Goal: Task Accomplishment & Management: Manage account settings

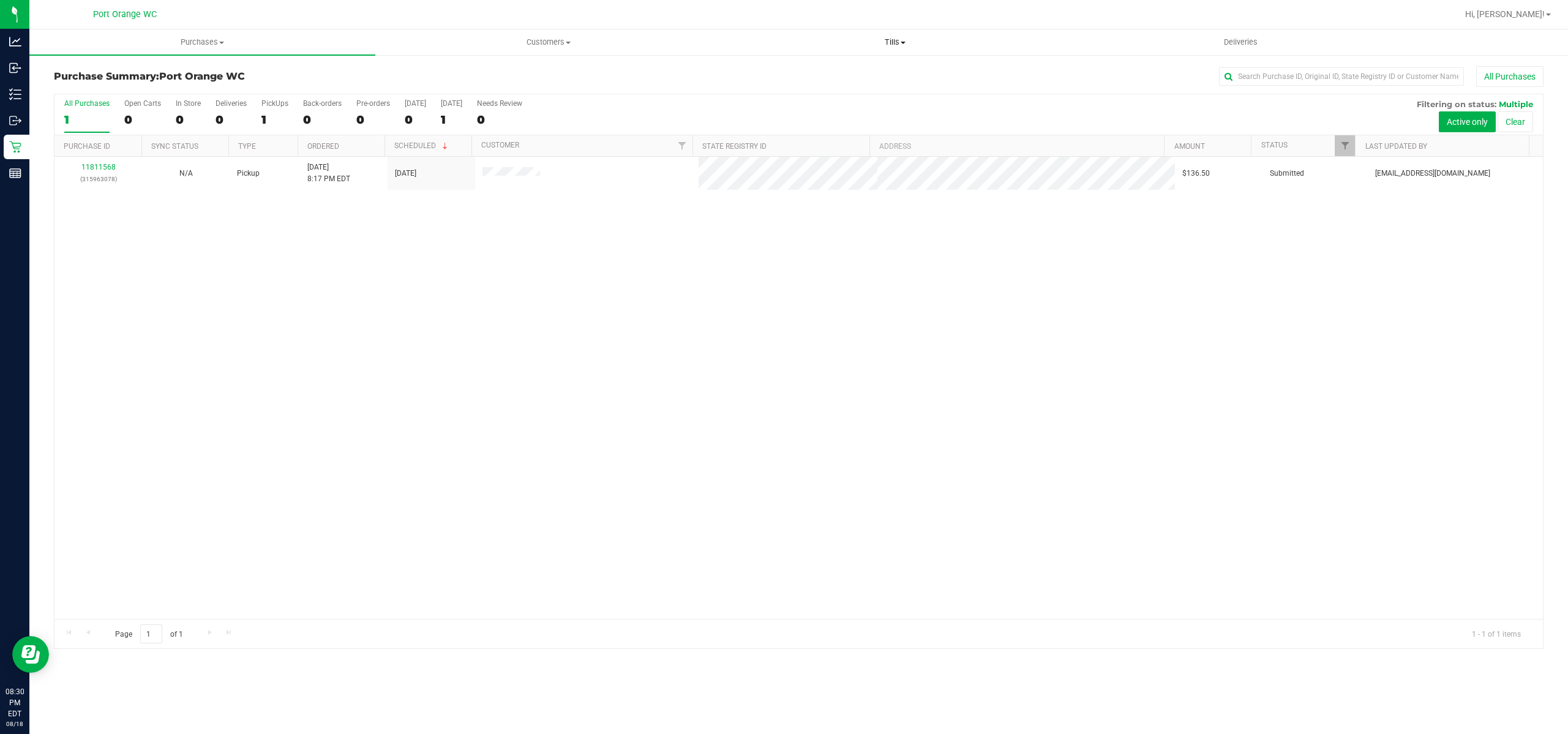
click at [895, 35] on uib-tab-heading "Tills Manage tills Reconcile e-payments" at bounding box center [895, 42] width 345 height 25
click at [868, 75] on li "Manage tills" at bounding box center [895, 74] width 346 height 14
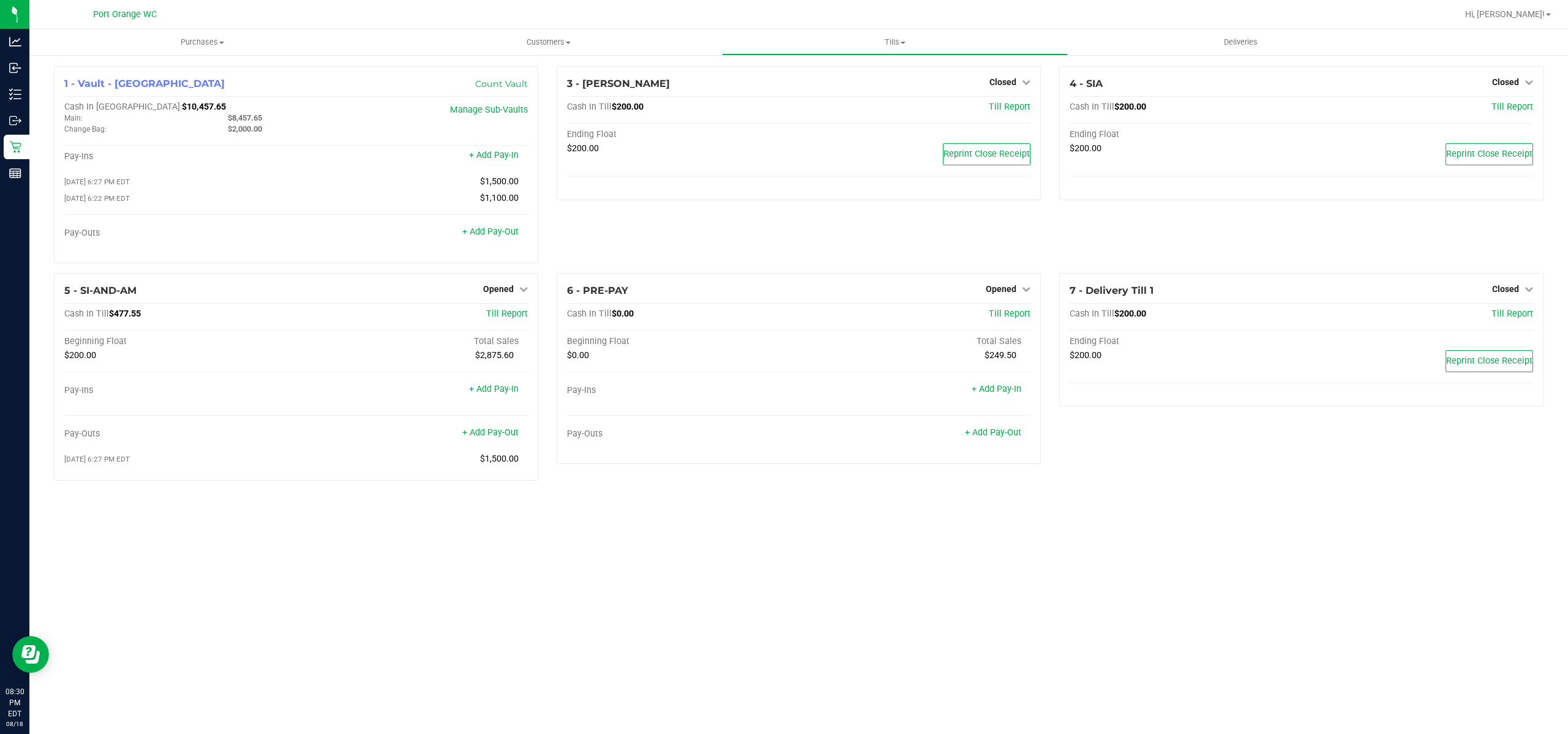
drag, startPoint x: 146, startPoint y: 273, endPoint x: 126, endPoint y: 272, distance: 20.0
click at [126, 272] on div "1 - Vault - Port Orange Count Vault Cash In Vault: $10,457.65 Main: $8,457.65 C…" at bounding box center [296, 169] width 503 height 207
drag, startPoint x: 150, startPoint y: 319, endPoint x: 110, endPoint y: 315, distance: 40.2
click at [110, 315] on div "Cash In Till $477.55" at bounding box center [219, 314] width 310 height 11
copy span "$477.55"
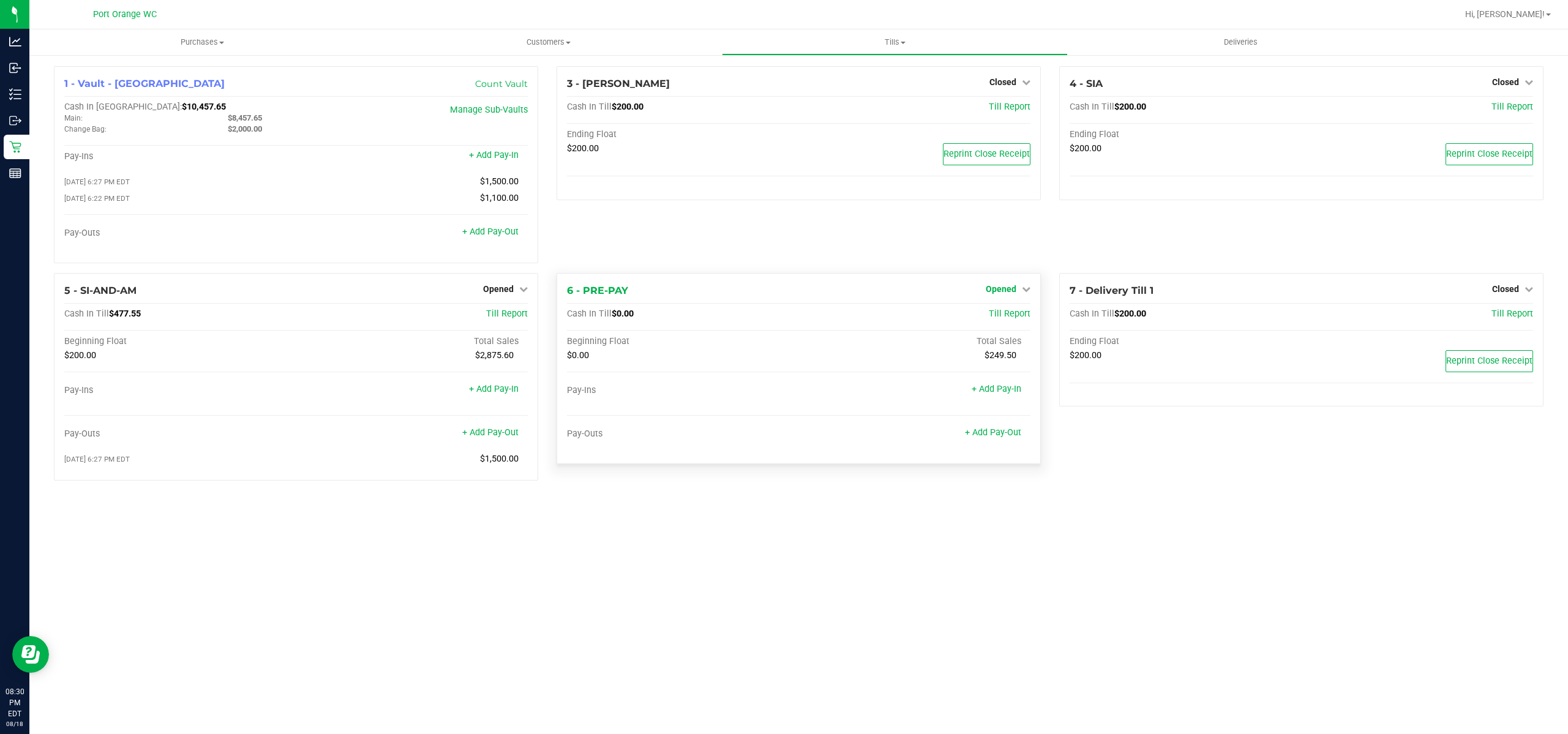
click at [997, 291] on span "Opened" at bounding box center [1001, 289] width 30 height 10
click at [1008, 317] on link "Close Till" at bounding box center [1003, 315] width 33 height 10
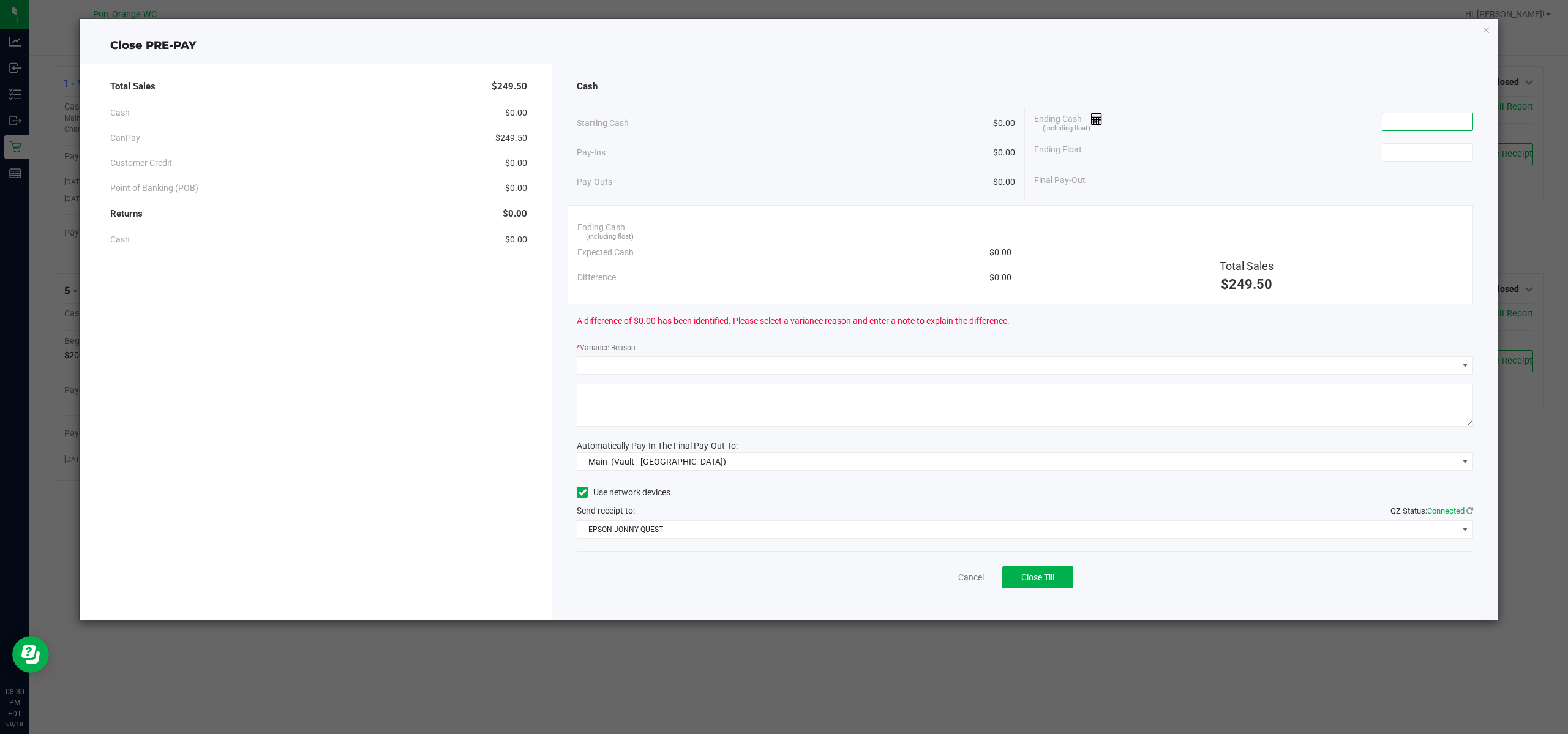
click at [1413, 123] on input at bounding box center [1428, 122] width 90 height 17
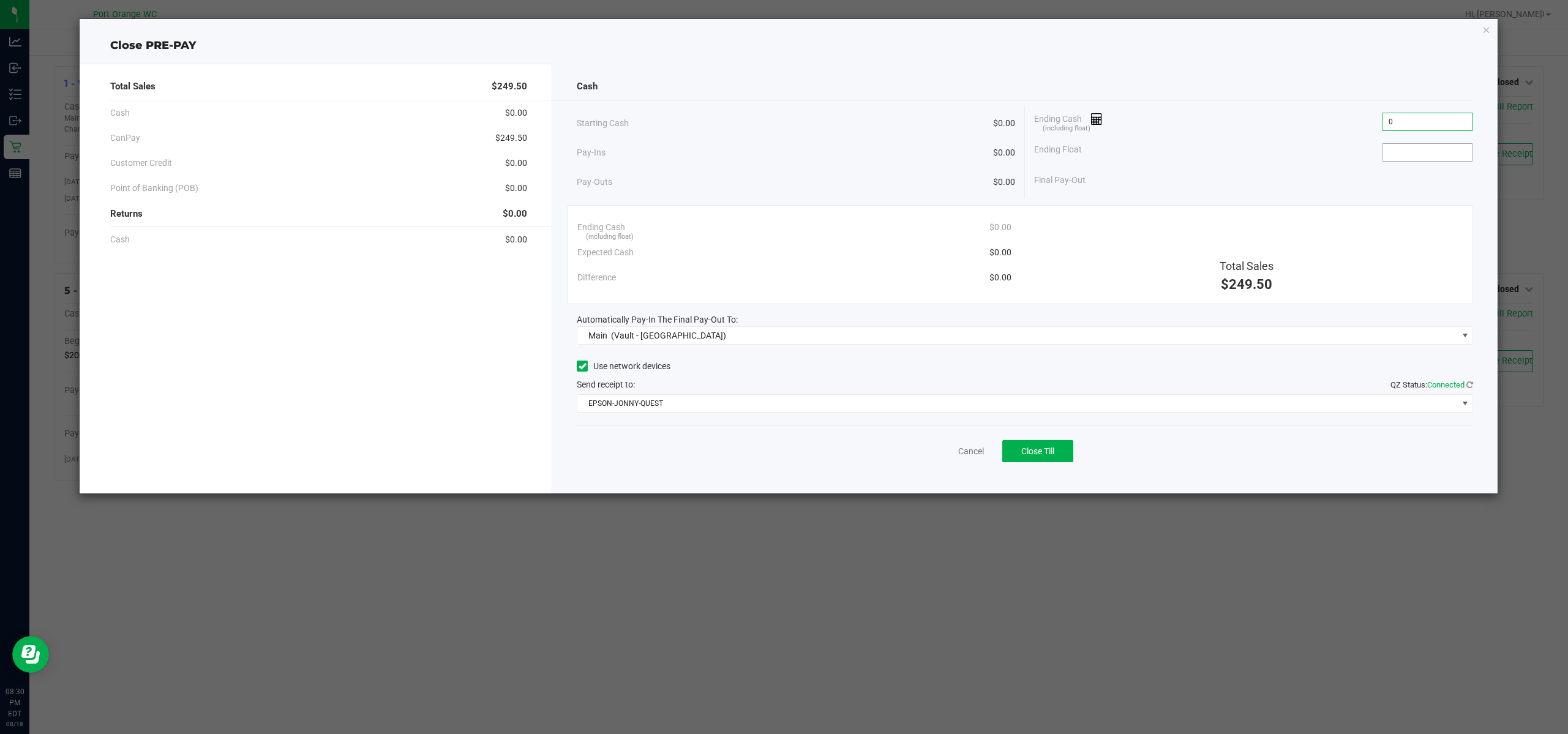
type input "$0.00"
click at [1425, 155] on input at bounding box center [1428, 153] width 90 height 17
type input "$0.00"
click at [1019, 449] on button "Close Till" at bounding box center [1038, 451] width 71 height 22
click at [934, 456] on link "Dismiss" at bounding box center [944, 452] width 30 height 13
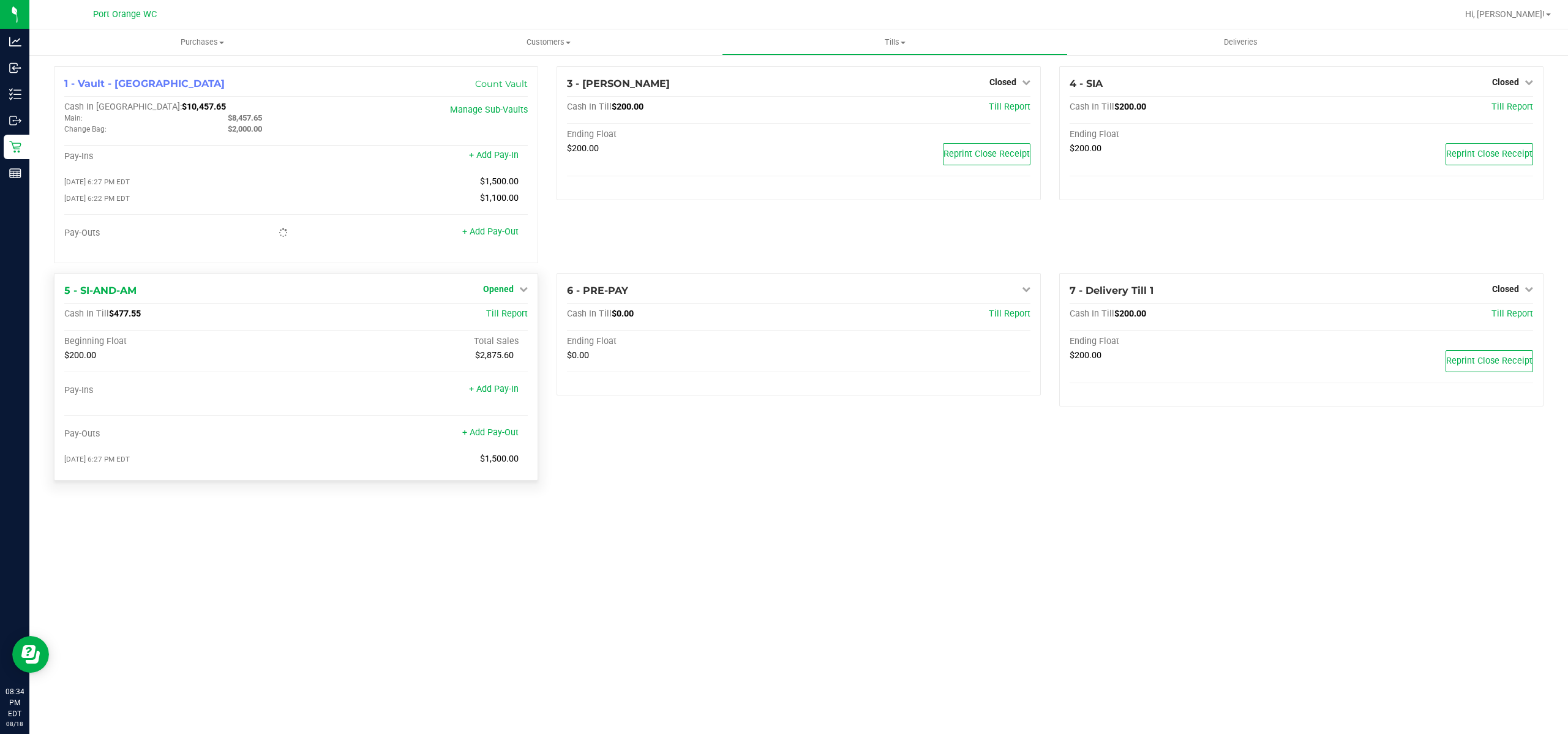
click at [500, 290] on span "Opened" at bounding box center [498, 289] width 30 height 10
click at [525, 319] on div "Close Till" at bounding box center [500, 314] width 90 height 15
click at [516, 313] on link "Close Till" at bounding box center [500, 315] width 33 height 10
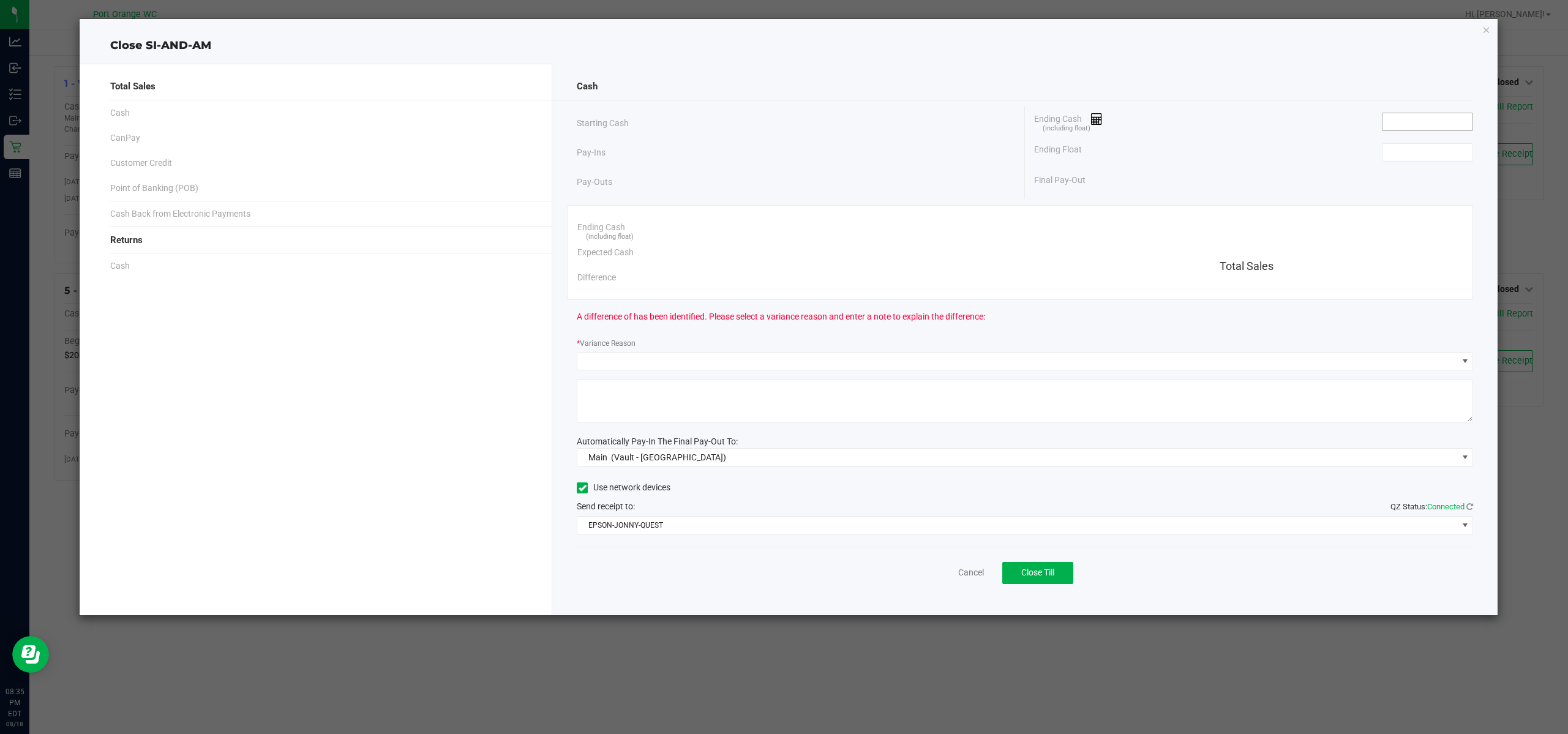
click at [1402, 124] on input at bounding box center [1428, 122] width 90 height 17
paste input "477.55"
type input "$477.55"
click at [1421, 151] on input at bounding box center [1428, 153] width 90 height 17
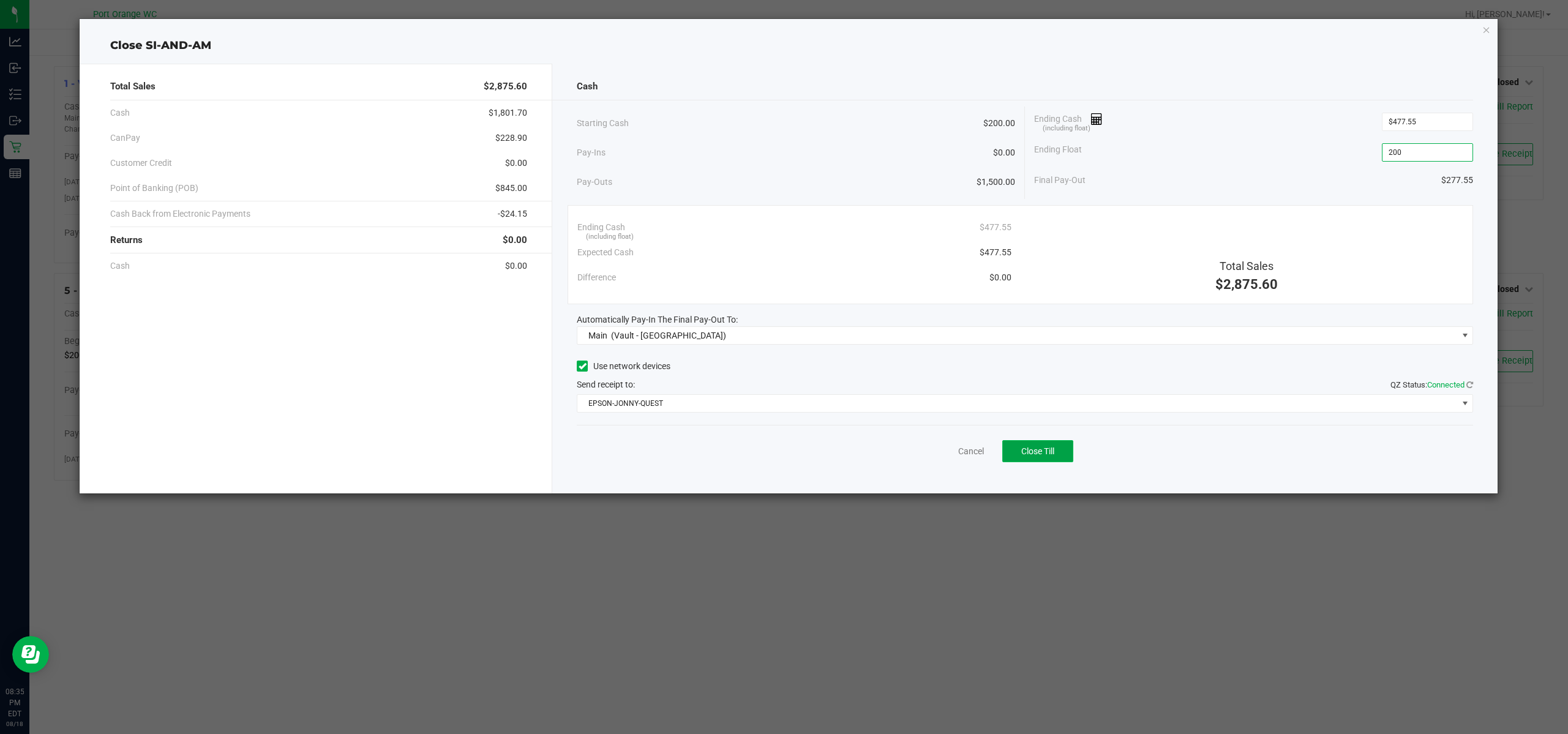
type input "$200.00"
click at [1027, 451] on span "Close Till" at bounding box center [1038, 451] width 33 height 10
click at [950, 446] on link "Dismiss" at bounding box center [944, 452] width 30 height 13
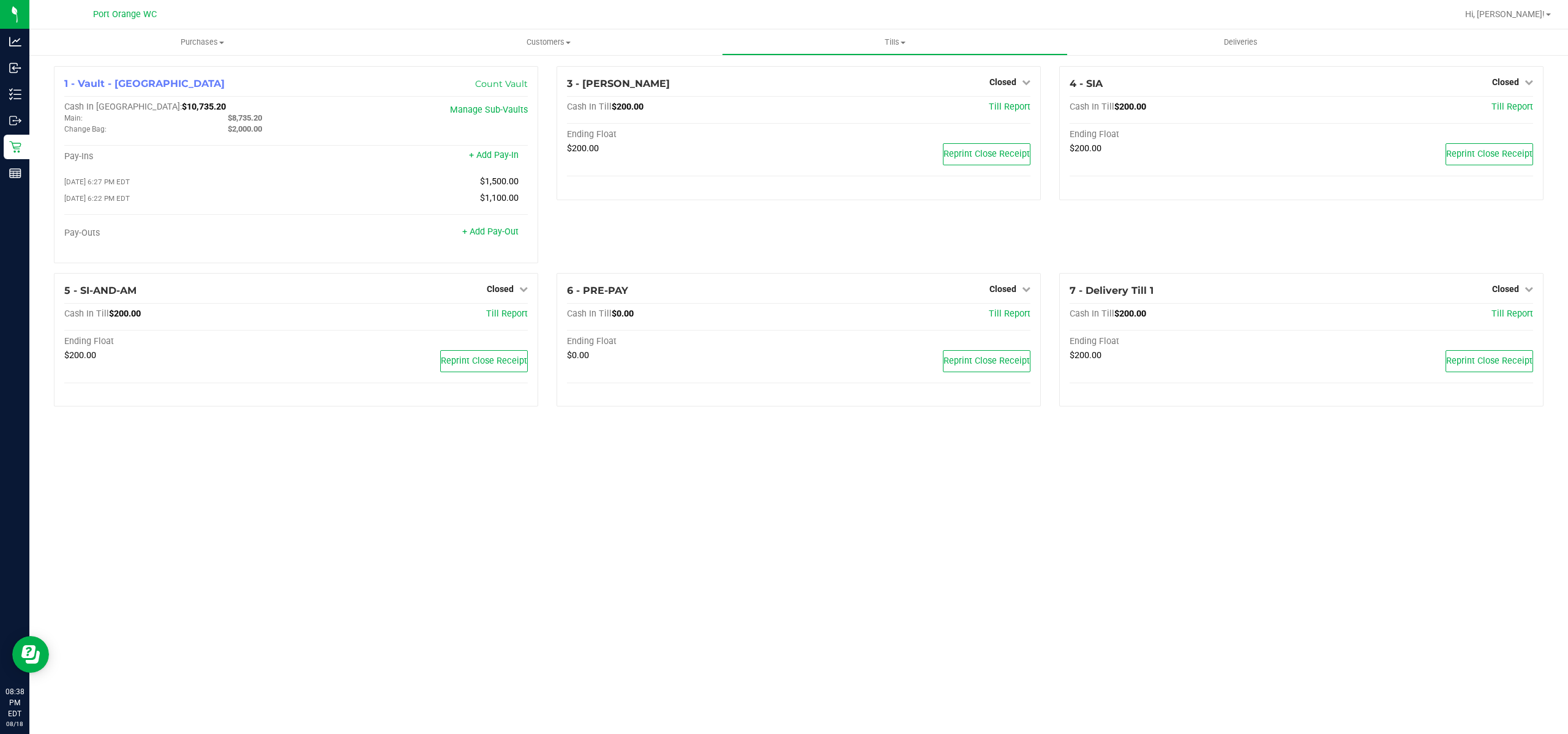
click at [745, 650] on div "Purchases Summary of purchases Fulfillment All purchases Customers All customer…" at bounding box center [799, 382] width 1539 height 705
drag, startPoint x: 265, startPoint y: 121, endPoint x: 229, endPoint y: 118, distance: 36.1
click at [229, 118] on div "$8,735.20" at bounding box center [300, 118] width 163 height 11
copy span "$8,735.20"
click at [511, 85] on link "Count Vault" at bounding box center [501, 83] width 53 height 11
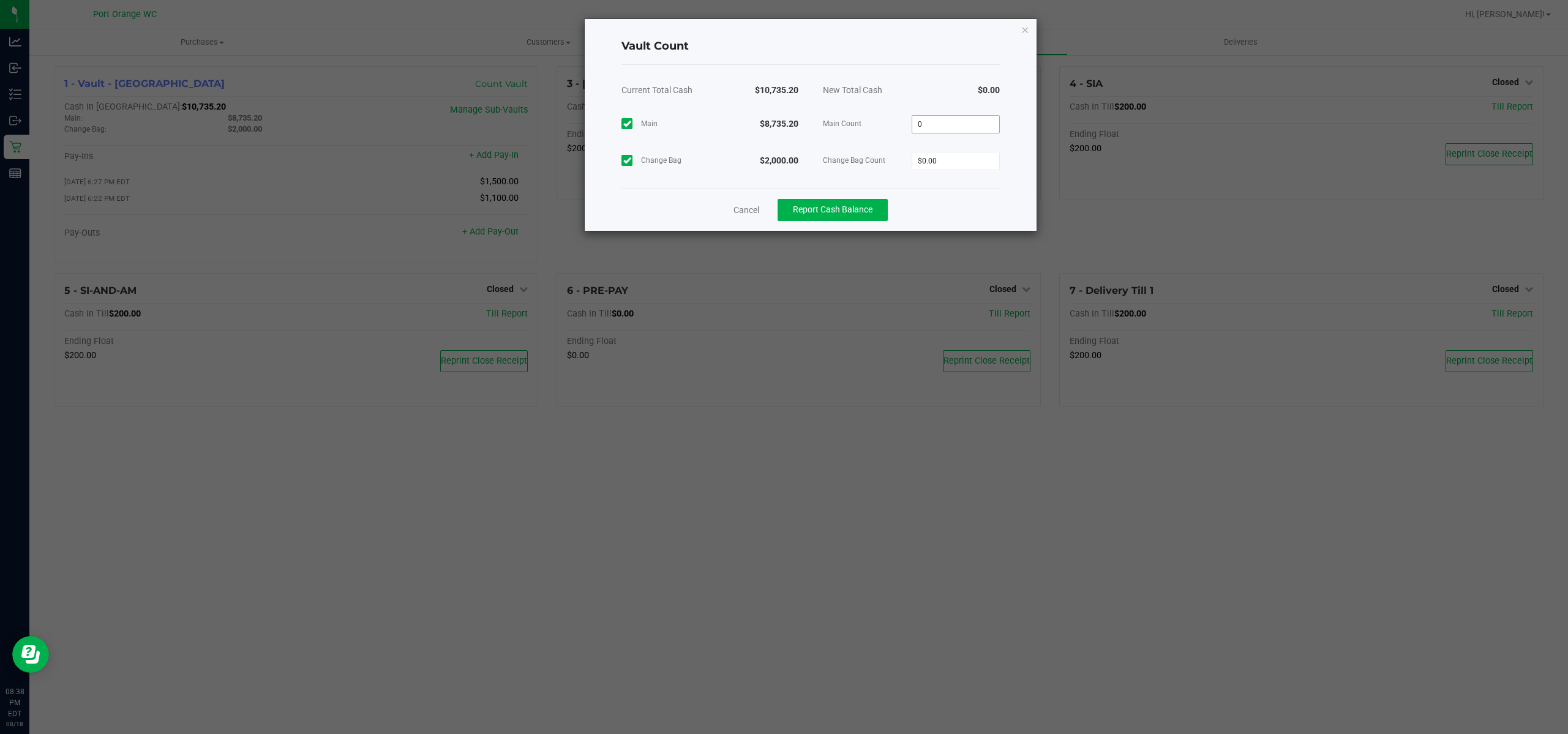
click at [946, 124] on input "0" at bounding box center [956, 124] width 88 height 17
paste input "8735.2"
type input "$8,735.20"
click at [952, 159] on input "0" at bounding box center [956, 161] width 88 height 17
type input "$2,000.00"
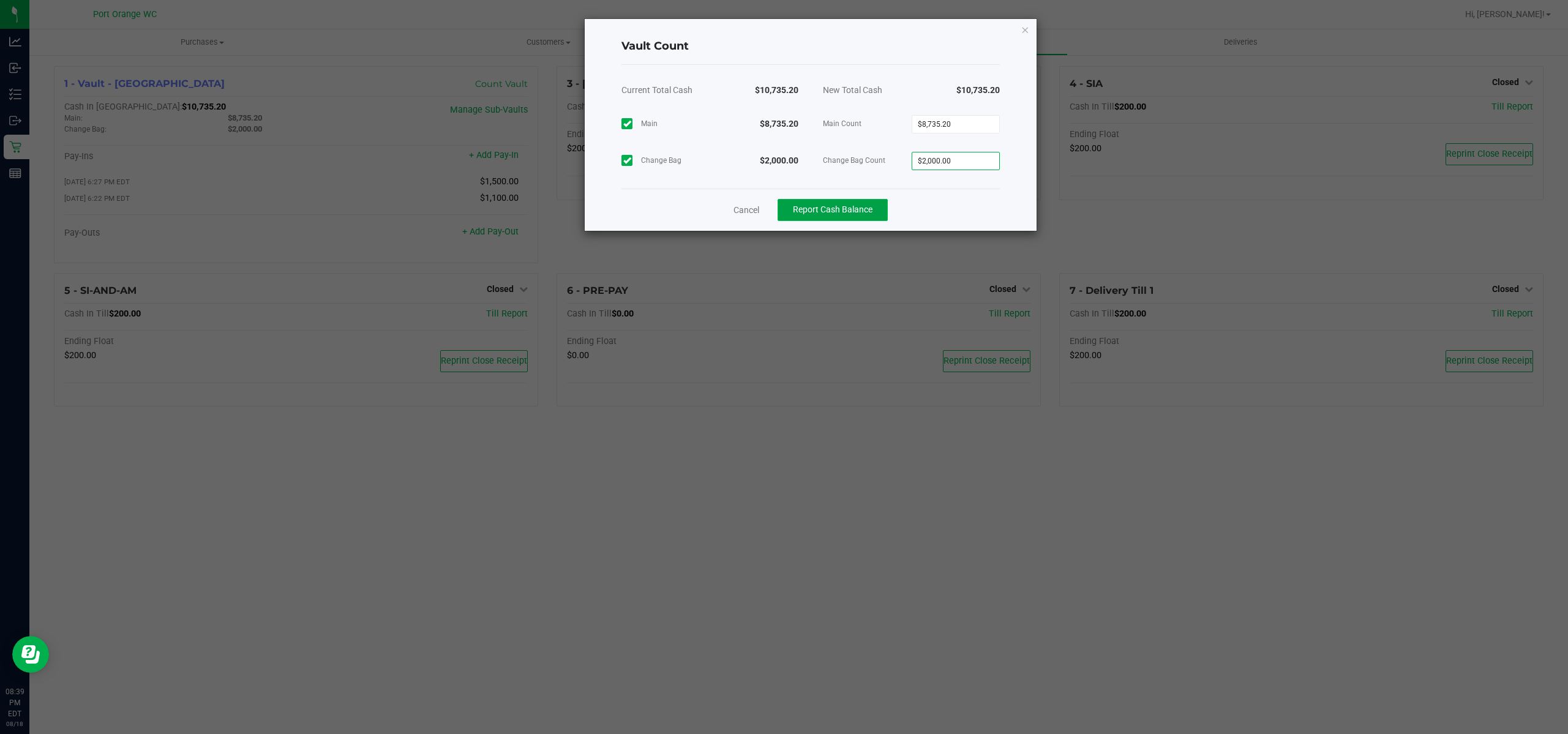
click at [882, 201] on button "Report Cash Balance" at bounding box center [832, 210] width 110 height 22
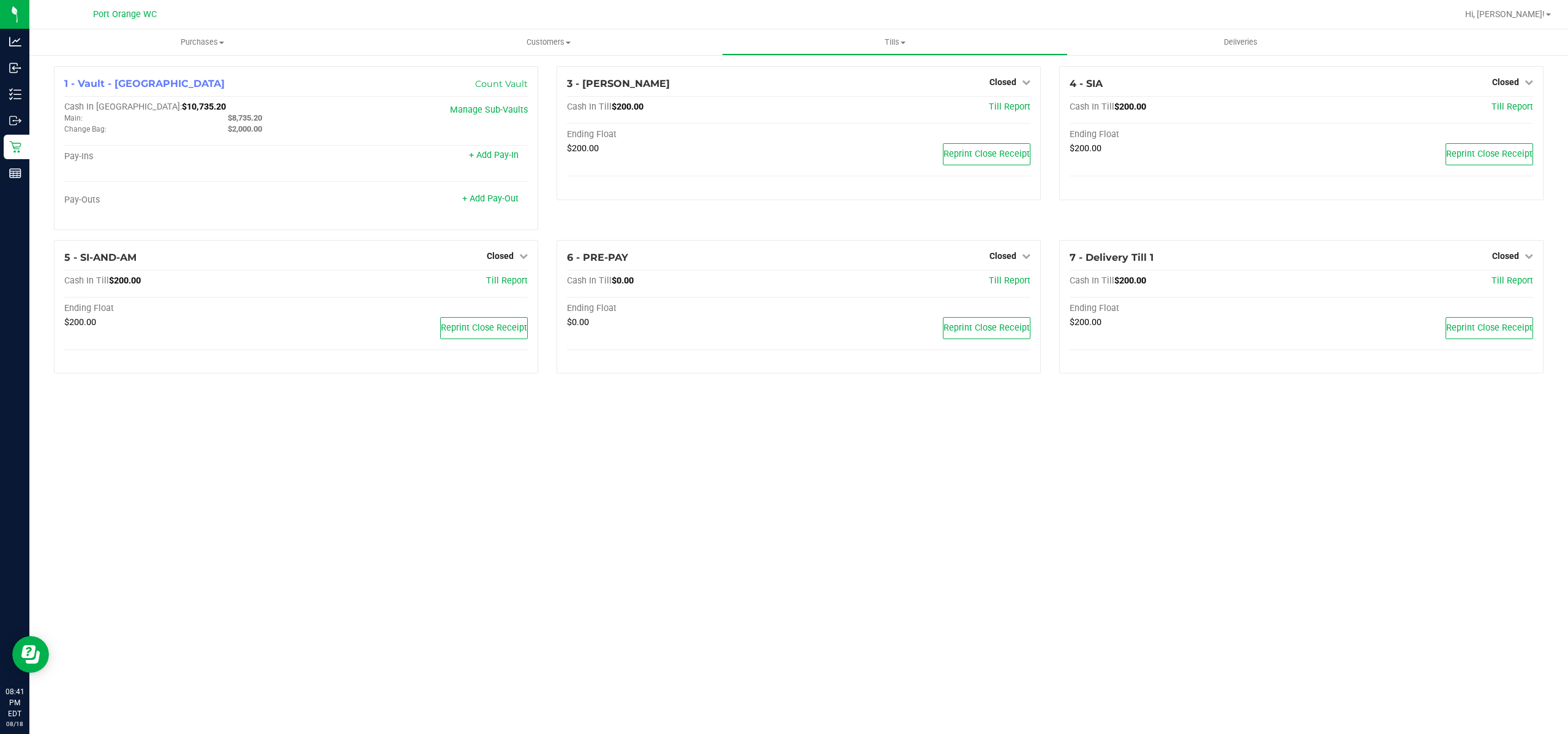
drag, startPoint x: 781, startPoint y: 395, endPoint x: 791, endPoint y: 397, distance: 10.2
click at [781, 395] on div "1 - Vault - Port Orange Count Vault Cash In Vault: $10,735.20 Main: $8,735.20 C…" at bounding box center [799, 225] width 1539 height 341
click at [892, 43] on span "Tills" at bounding box center [895, 42] width 345 height 11
click at [843, 83] on li "Reconcile e-payments" at bounding box center [895, 89] width 346 height 14
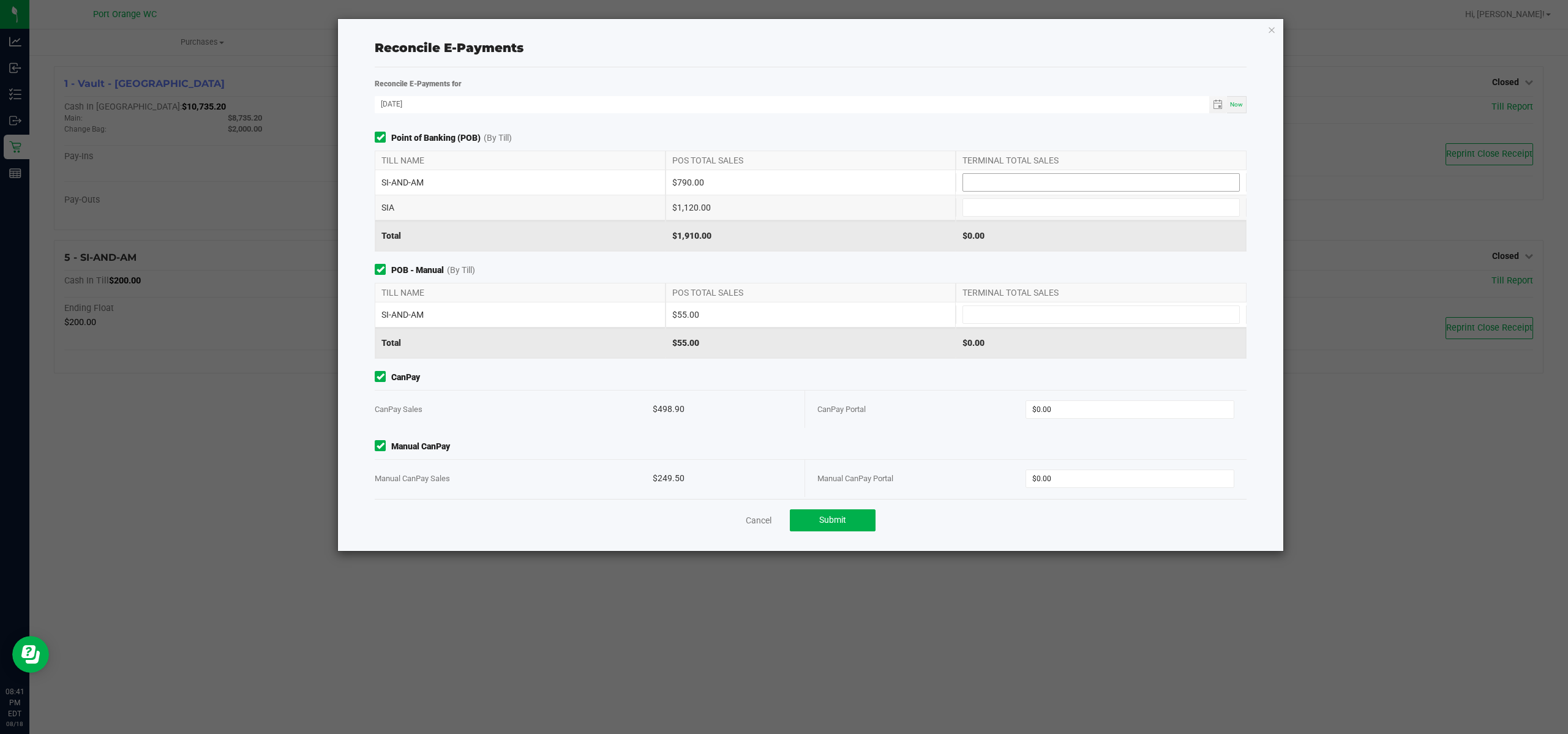
click at [979, 182] on input at bounding box center [1102, 182] width 276 height 17
type input "$790.00"
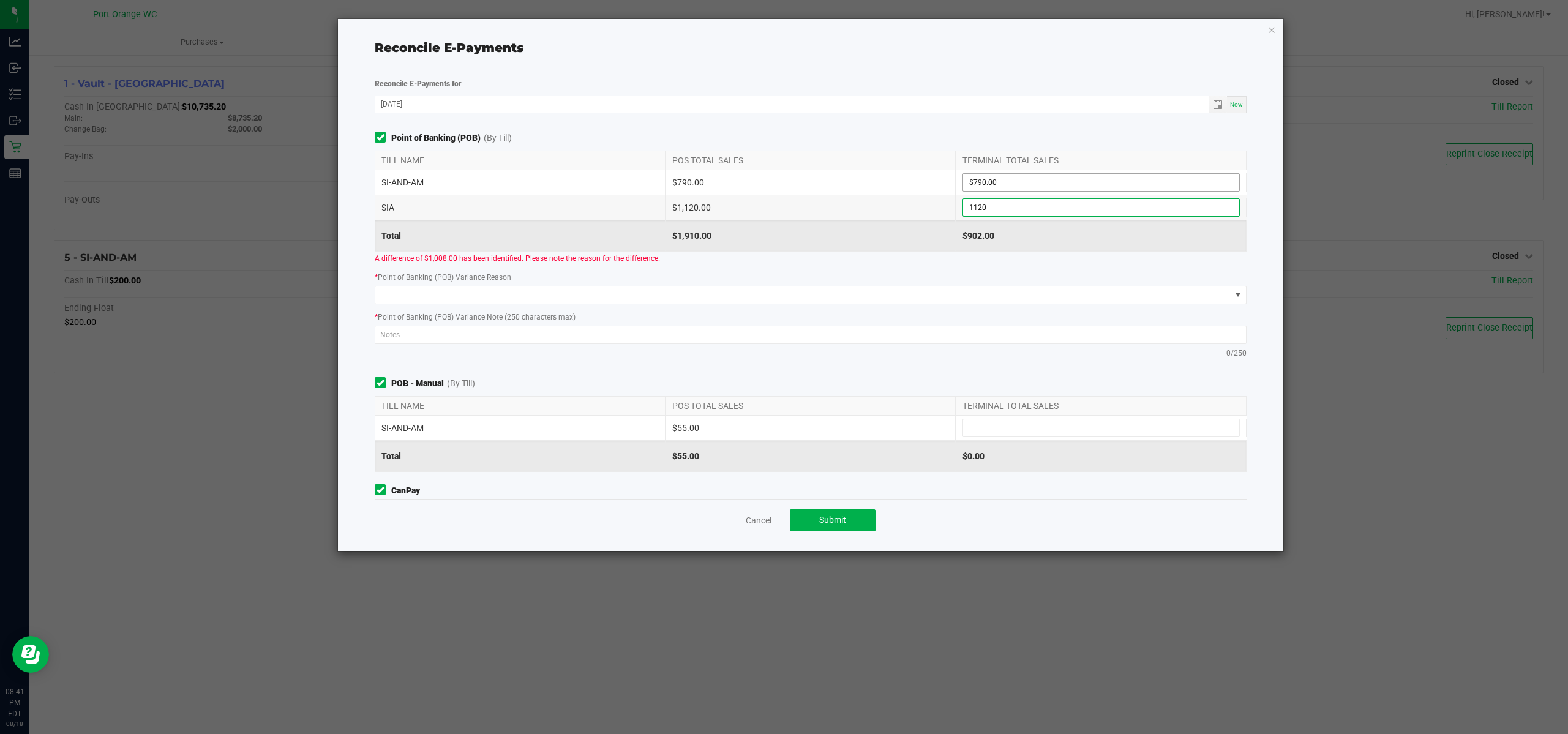
type input "$1,120.00"
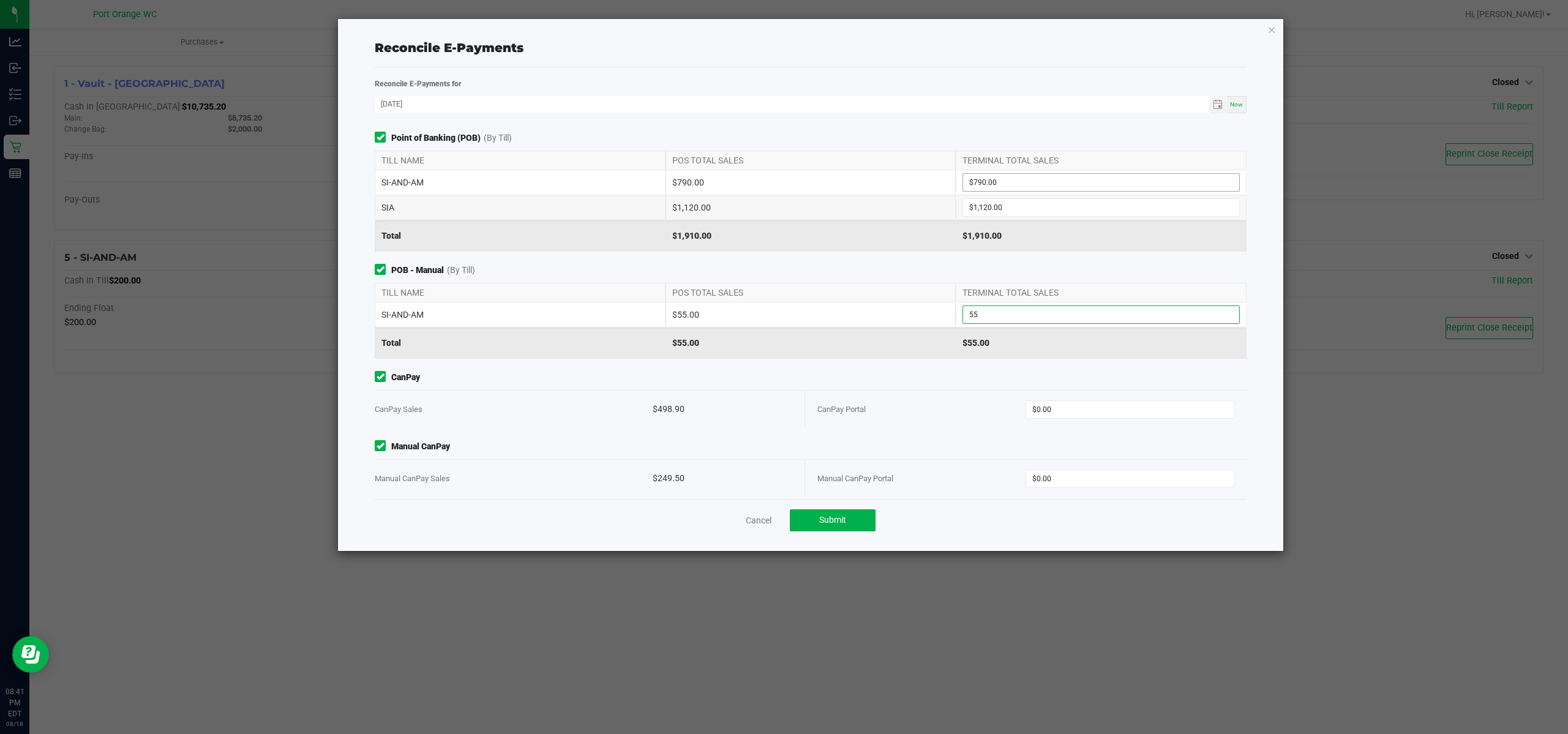
type input "$55.00"
type input "$498.90"
type input "$249.50"
click at [849, 519] on button "Submit" at bounding box center [832, 520] width 86 height 22
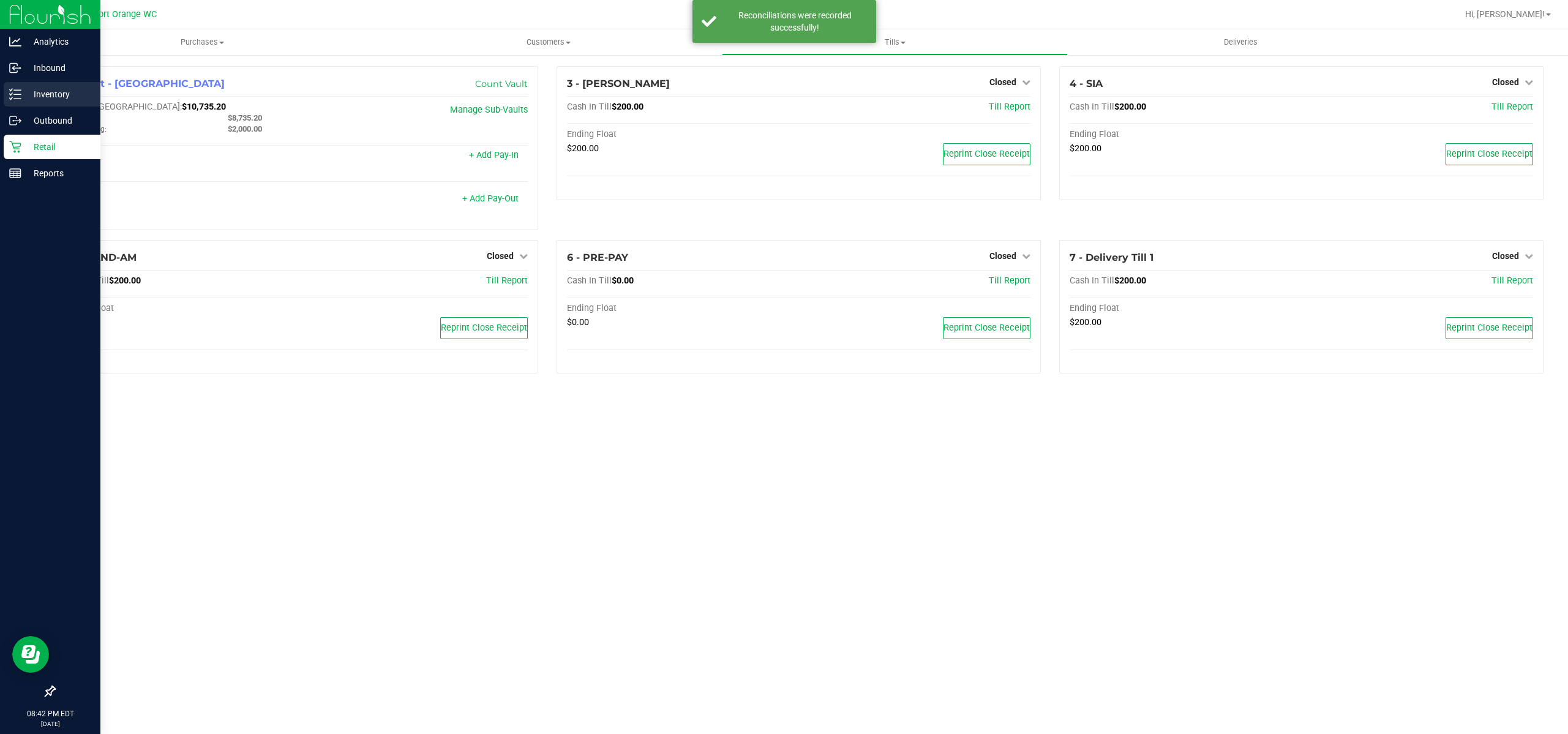
click at [43, 96] on p "Inventory" at bounding box center [59, 94] width 74 height 14
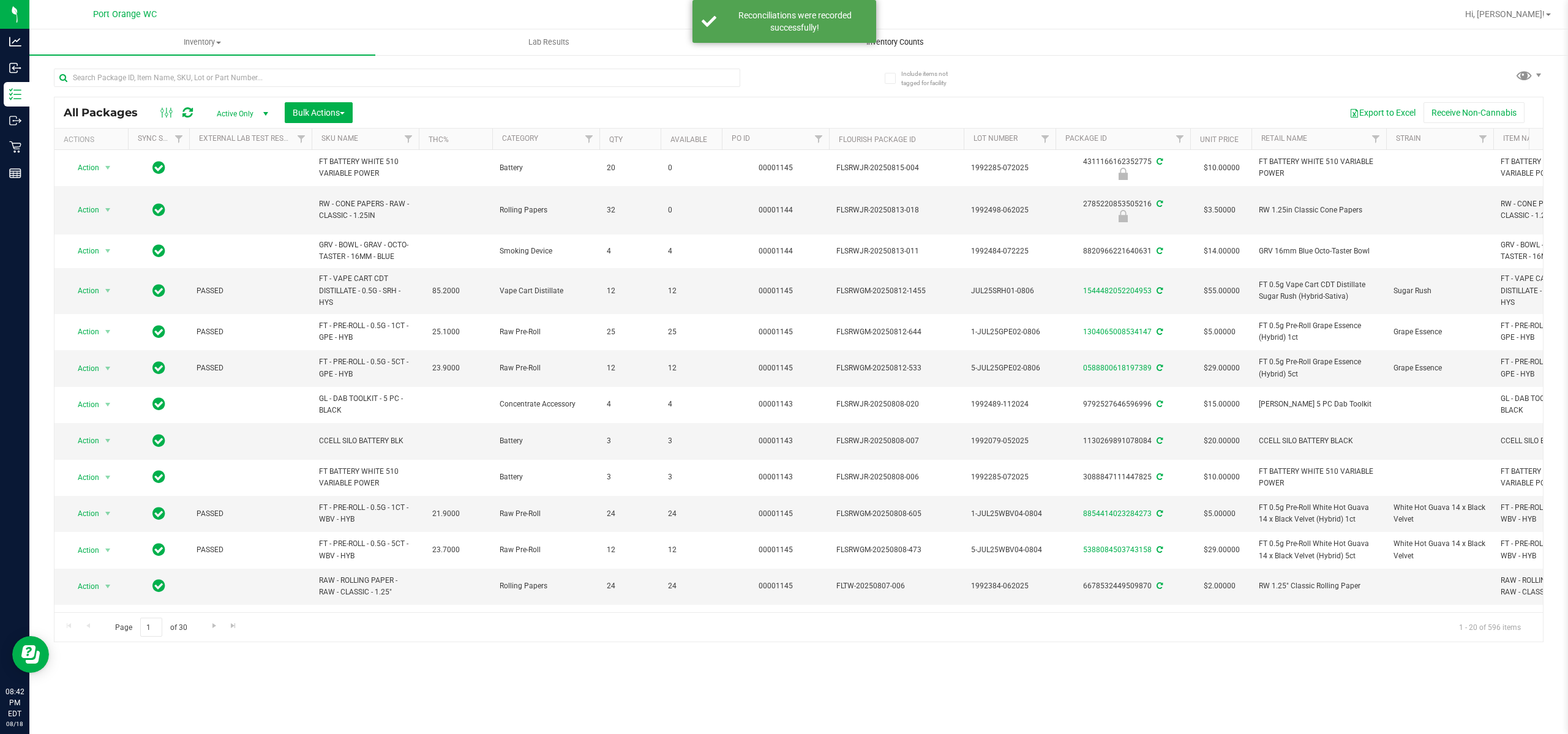
click at [893, 40] on span "Inventory Counts" at bounding box center [895, 42] width 90 height 11
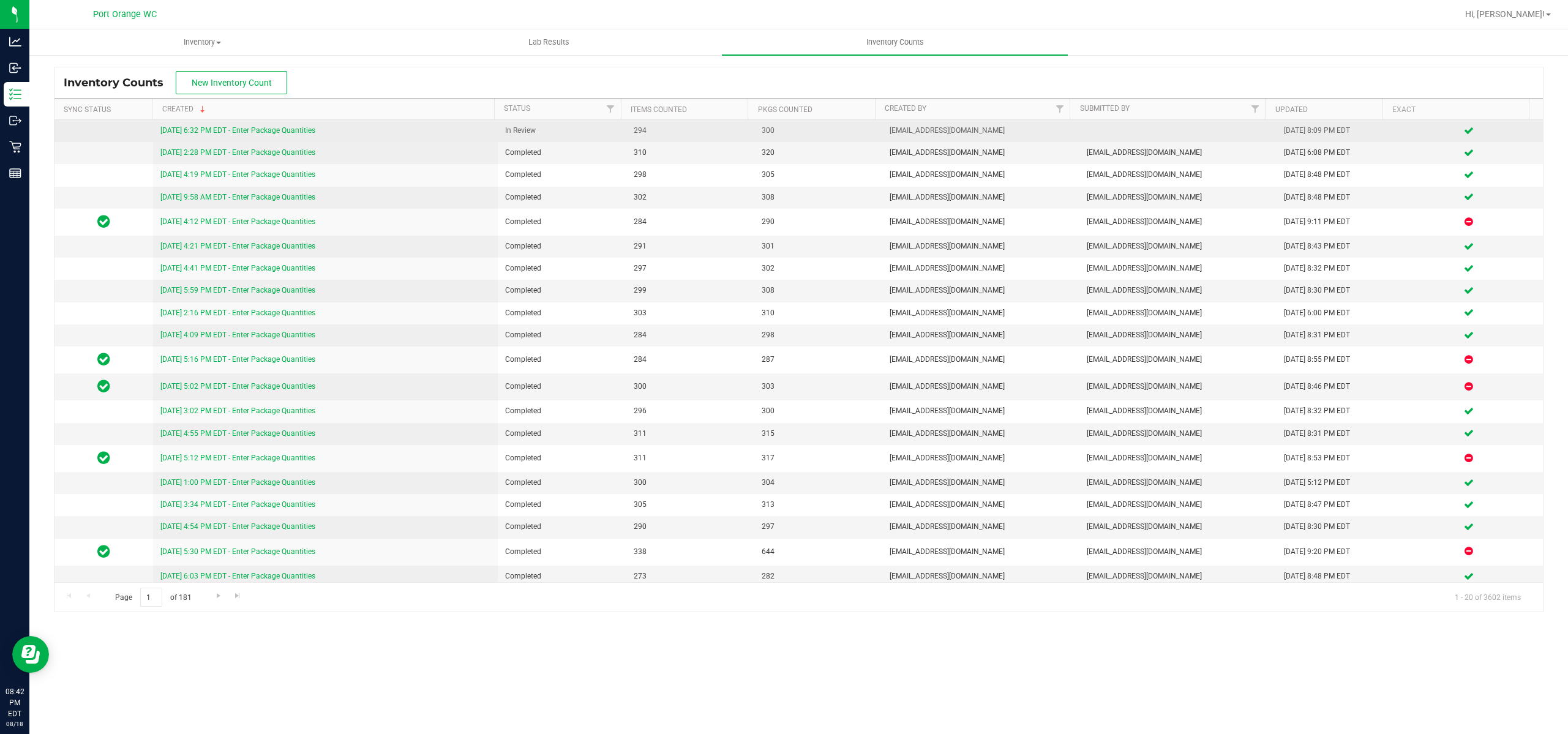
click at [283, 129] on link "[DATE] 6:32 PM EDT - Enter Package Quantities" at bounding box center [238, 130] width 155 height 9
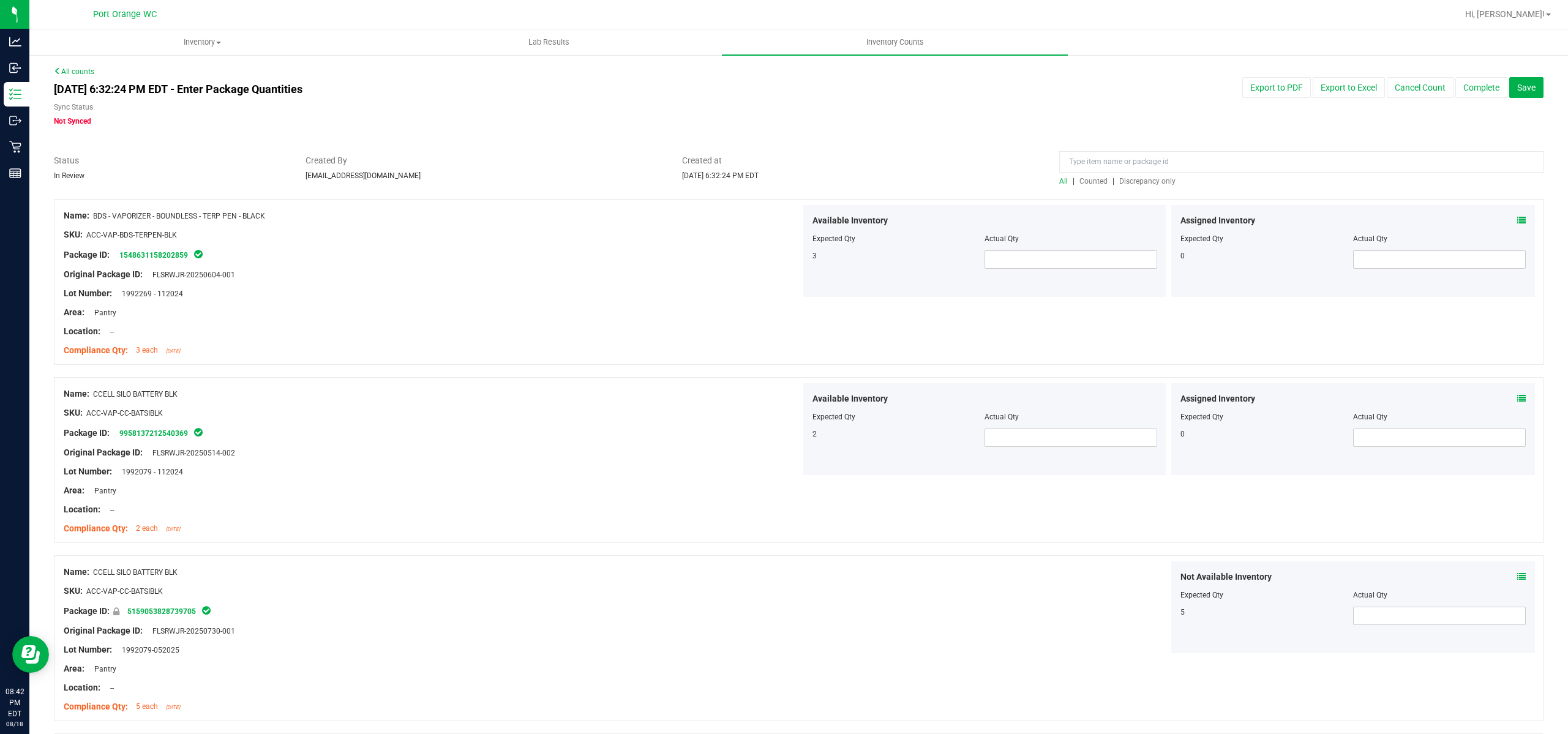
click at [1133, 182] on span "Discrepancy only" at bounding box center [1148, 182] width 56 height 9
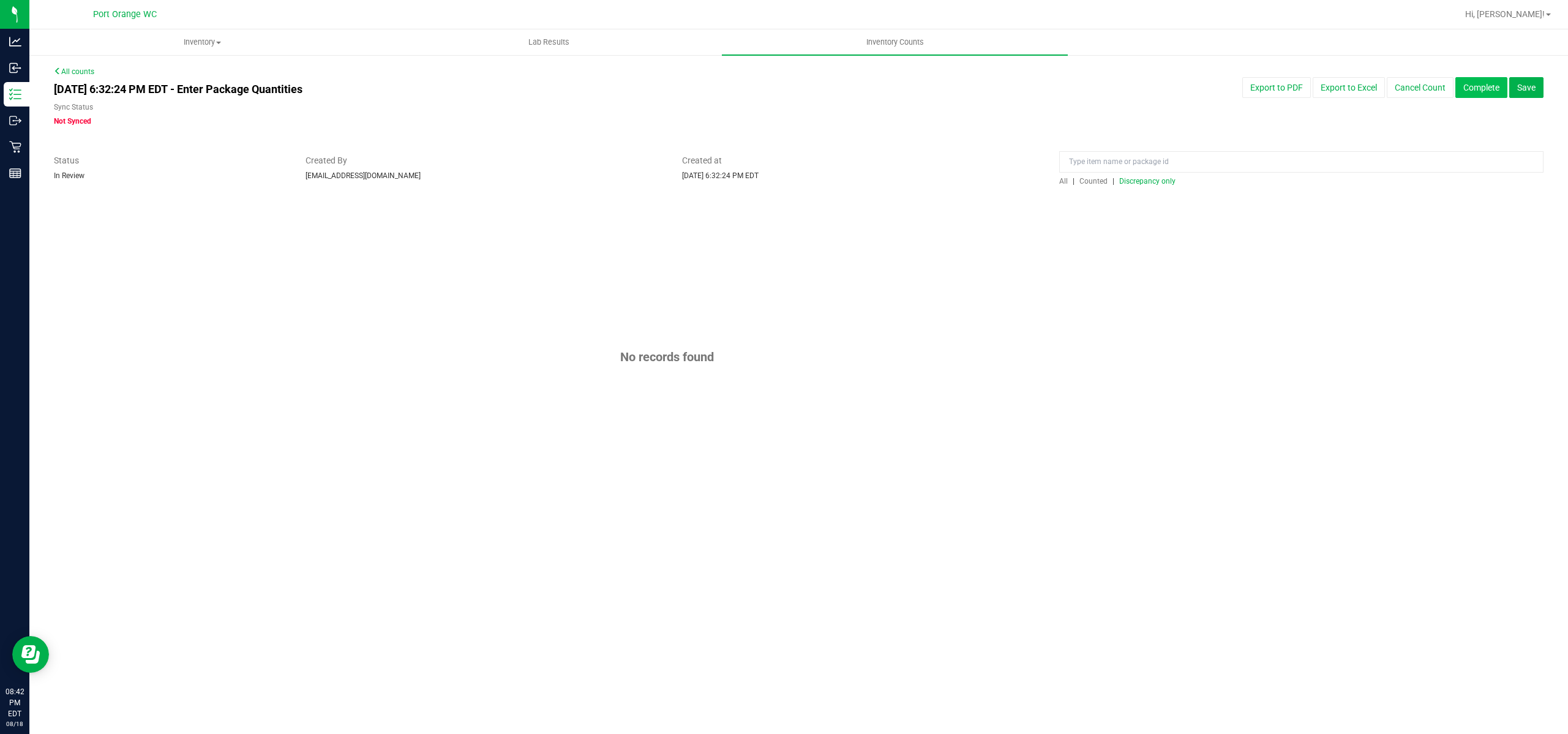
click at [1480, 88] on button "Complete" at bounding box center [1482, 88] width 52 height 21
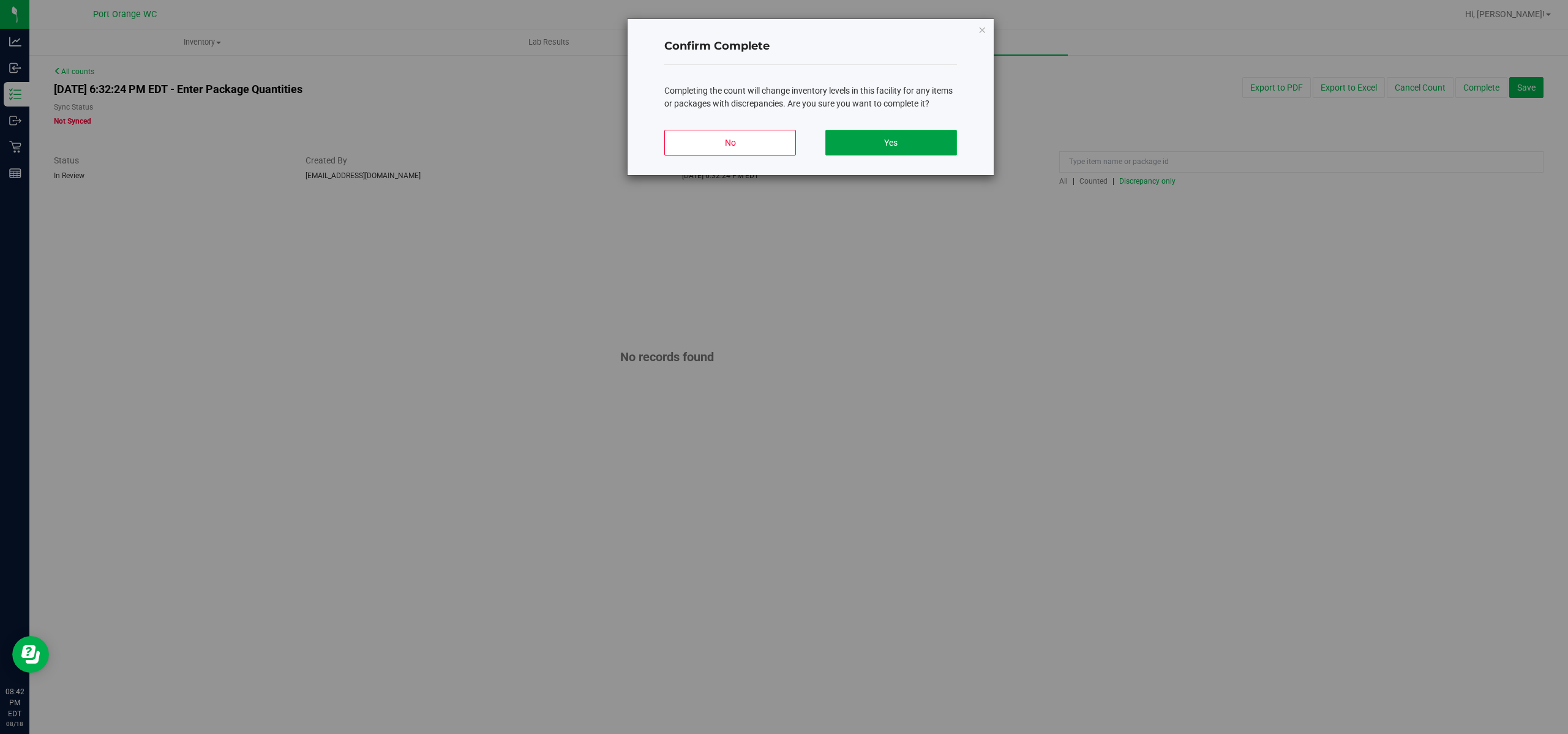
click at [927, 148] on button "Yes" at bounding box center [891, 142] width 132 height 26
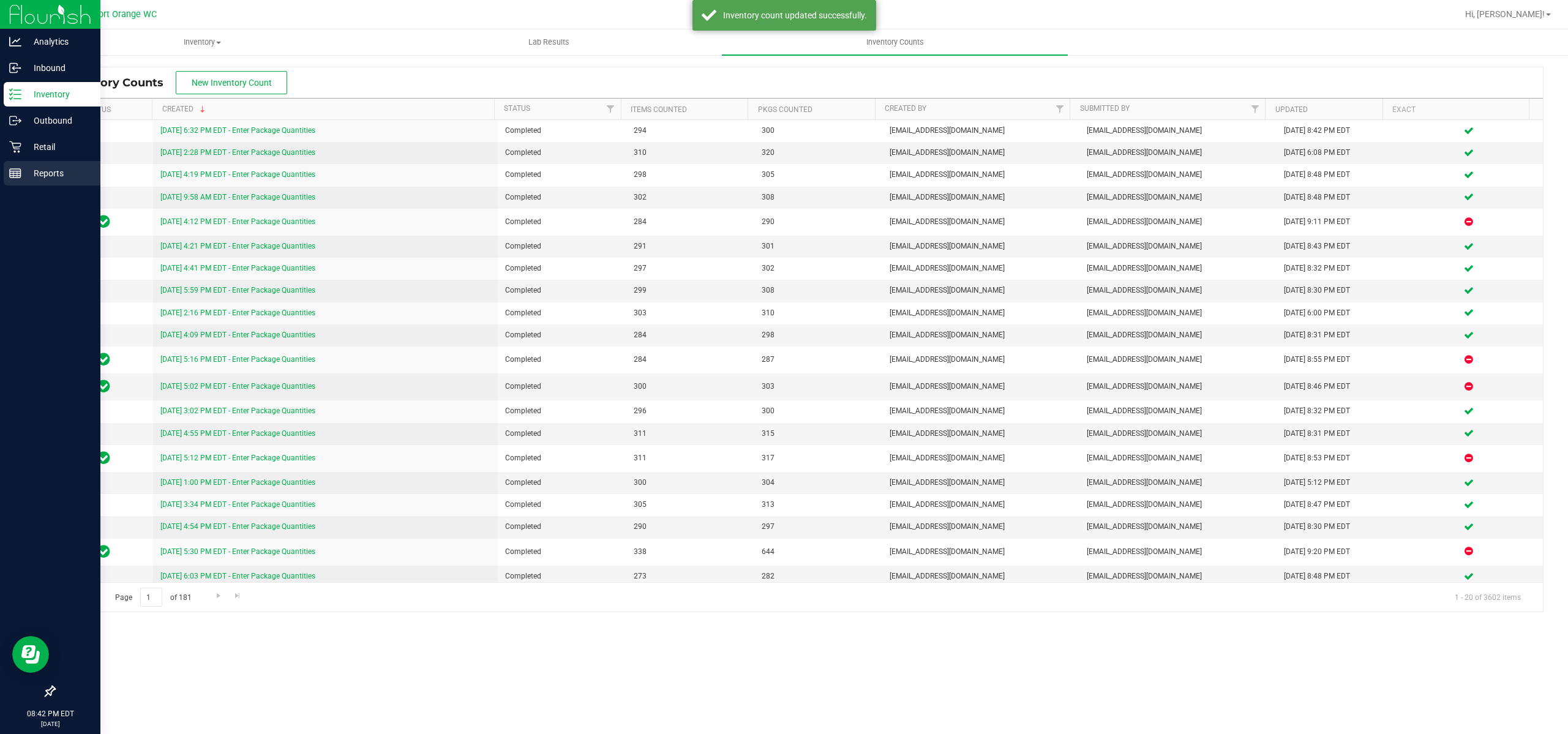
click at [41, 173] on p "Reports" at bounding box center [59, 173] width 74 height 14
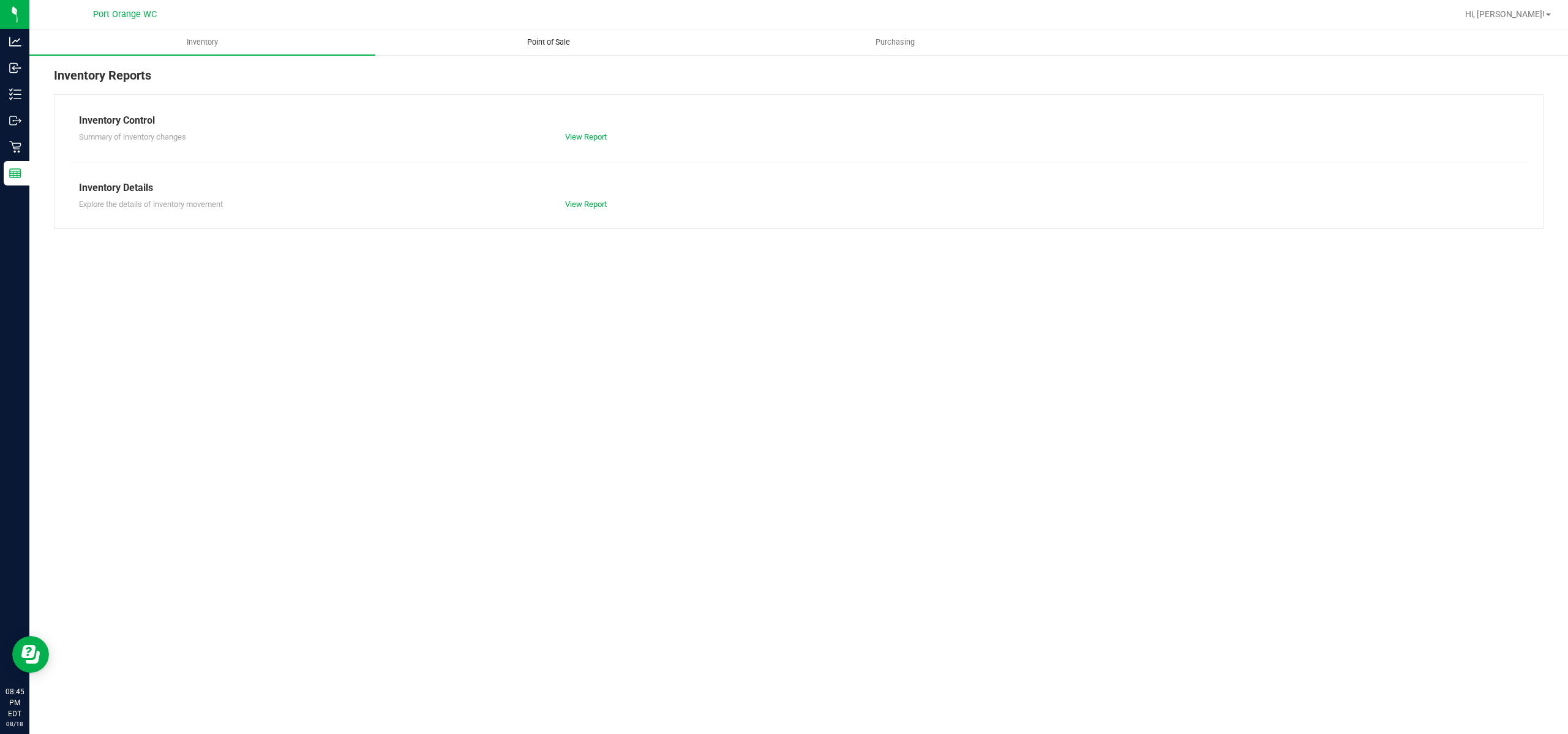
click at [545, 49] on uib-tab-heading "Point of Sale" at bounding box center [548, 42] width 345 height 25
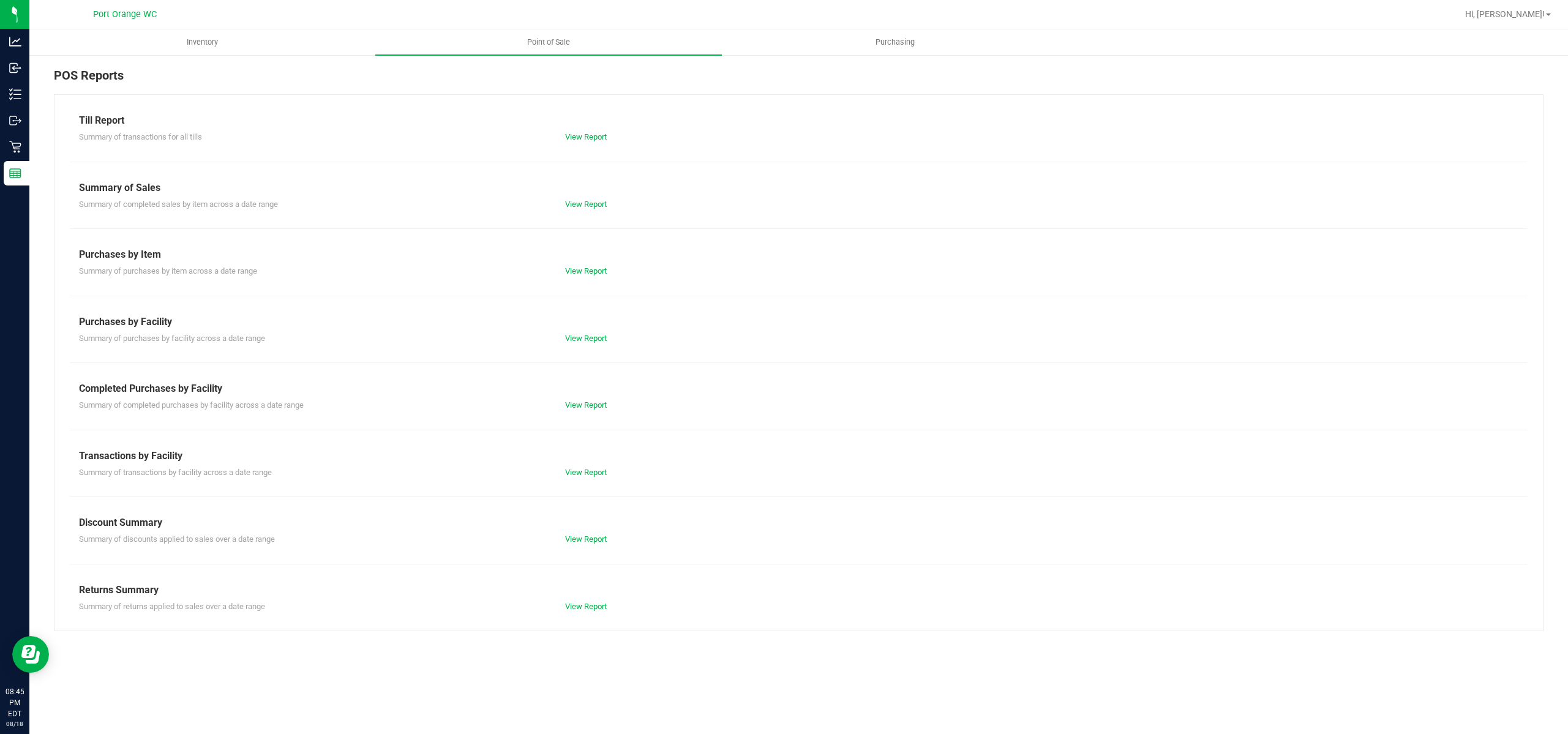
click at [584, 411] on div "Till Report Summary of transactions for all tills View Report Summary of Sales …" at bounding box center [799, 362] width 1490 height 537
click at [584, 407] on link "View Report" at bounding box center [586, 405] width 42 height 9
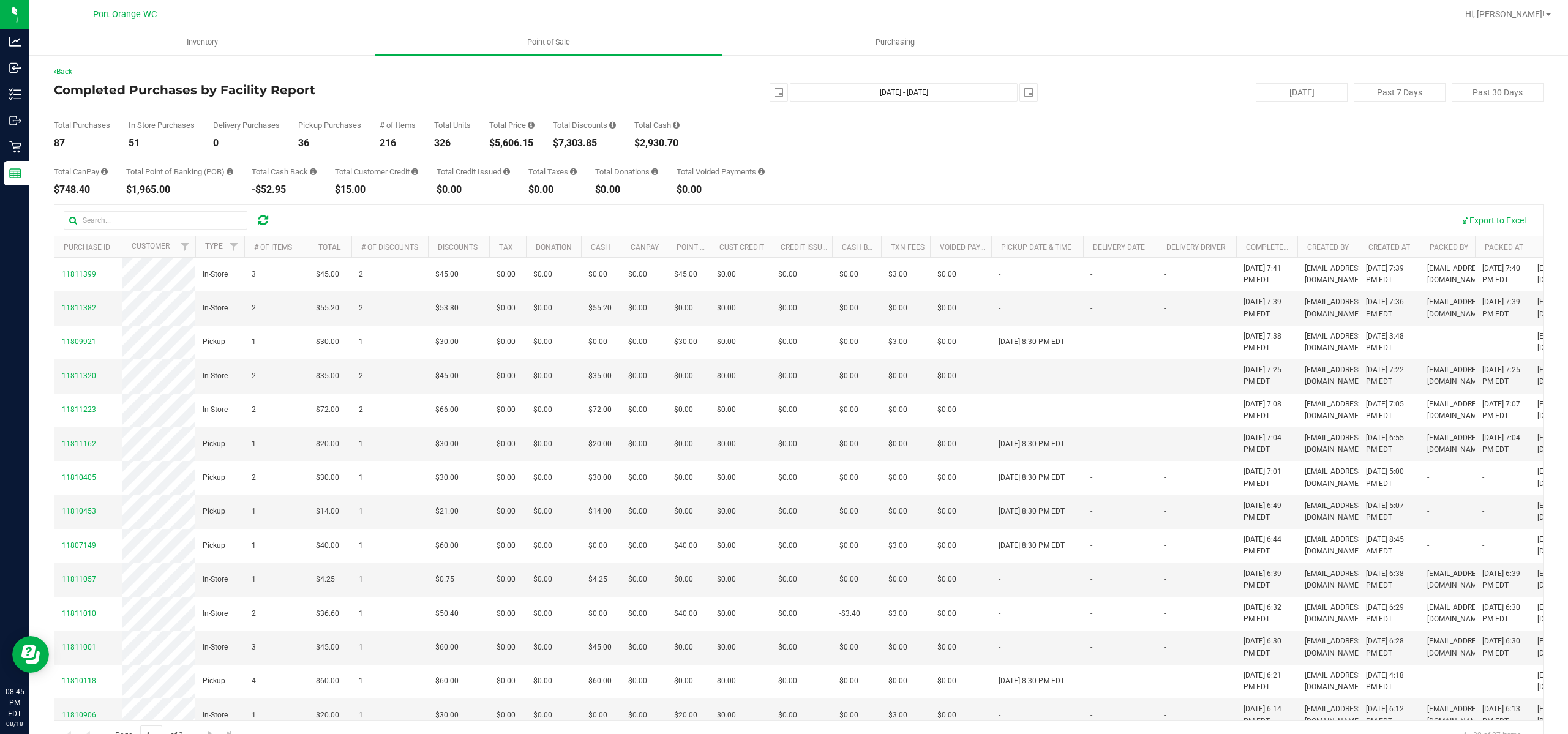
drag, startPoint x: 537, startPoint y: 138, endPoint x: 493, endPoint y: 142, distance: 44.2
click at [493, 142] on div "$5,606.15" at bounding box center [511, 143] width 46 height 10
copy div "$5,606.15"
click at [602, 146] on div "Back Completed Purchases by Facility Report [DATE] [DATE] - [DATE] [DATE] [DATE…" at bounding box center [799, 408] width 1490 height 684
click at [603, 143] on div "$7,303.85" at bounding box center [584, 143] width 63 height 10
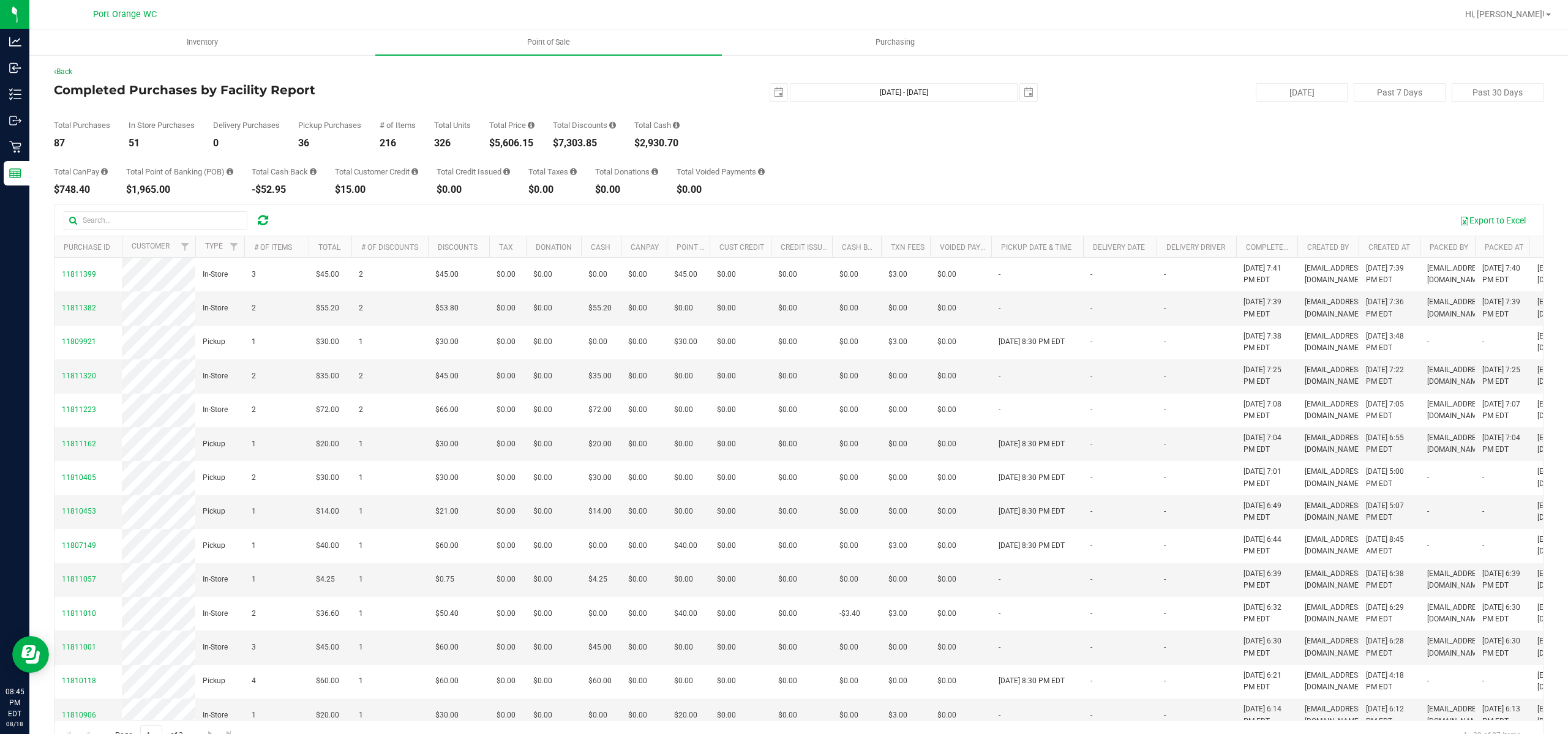
drag, startPoint x: 606, startPoint y: 144, endPoint x: 560, endPoint y: 138, distance: 46.4
click at [560, 138] on div "$7,303.85" at bounding box center [584, 143] width 63 height 10
copy div "$7,303.85"
click at [774, 90] on span "select" at bounding box center [779, 93] width 10 height 10
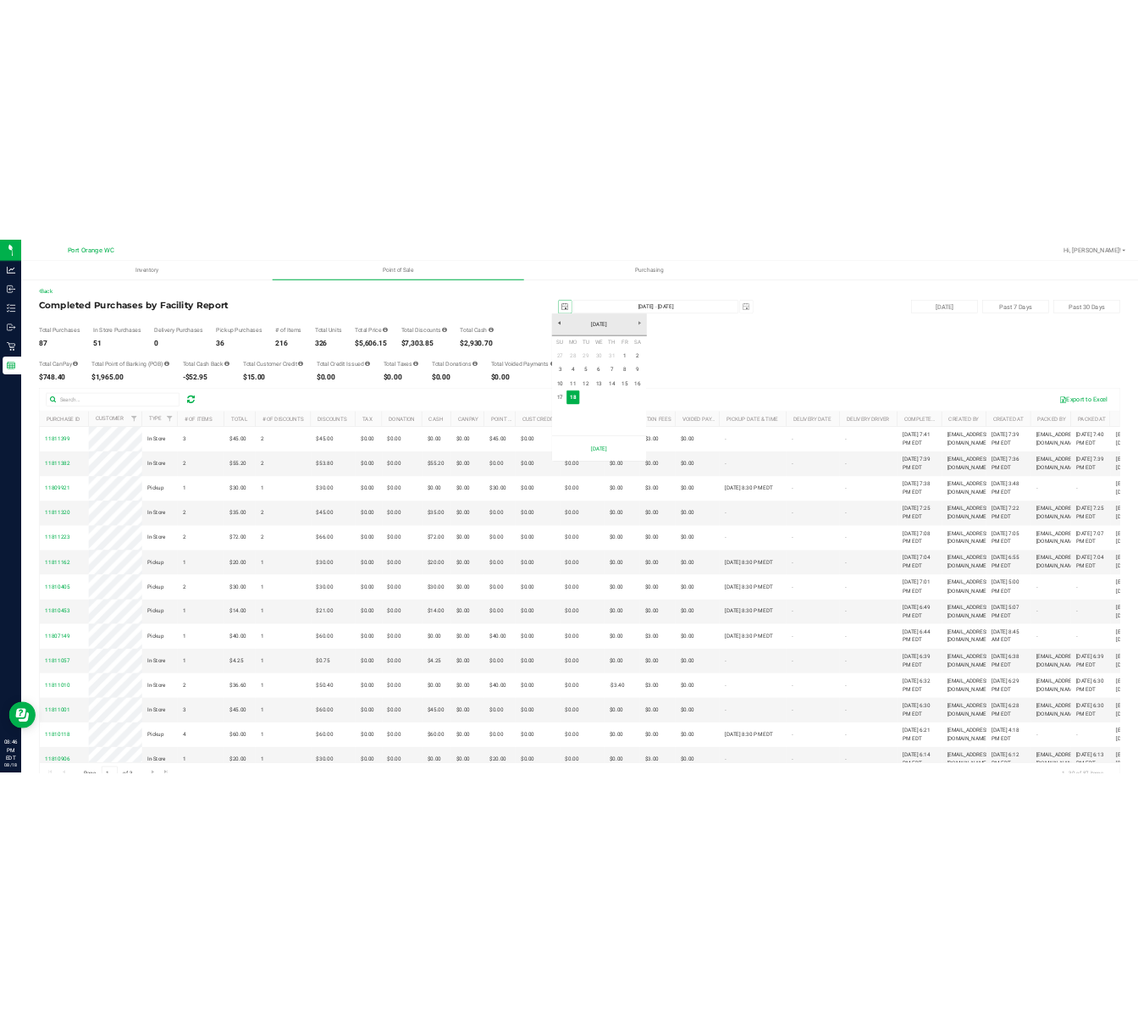
scroll to position [0, 42]
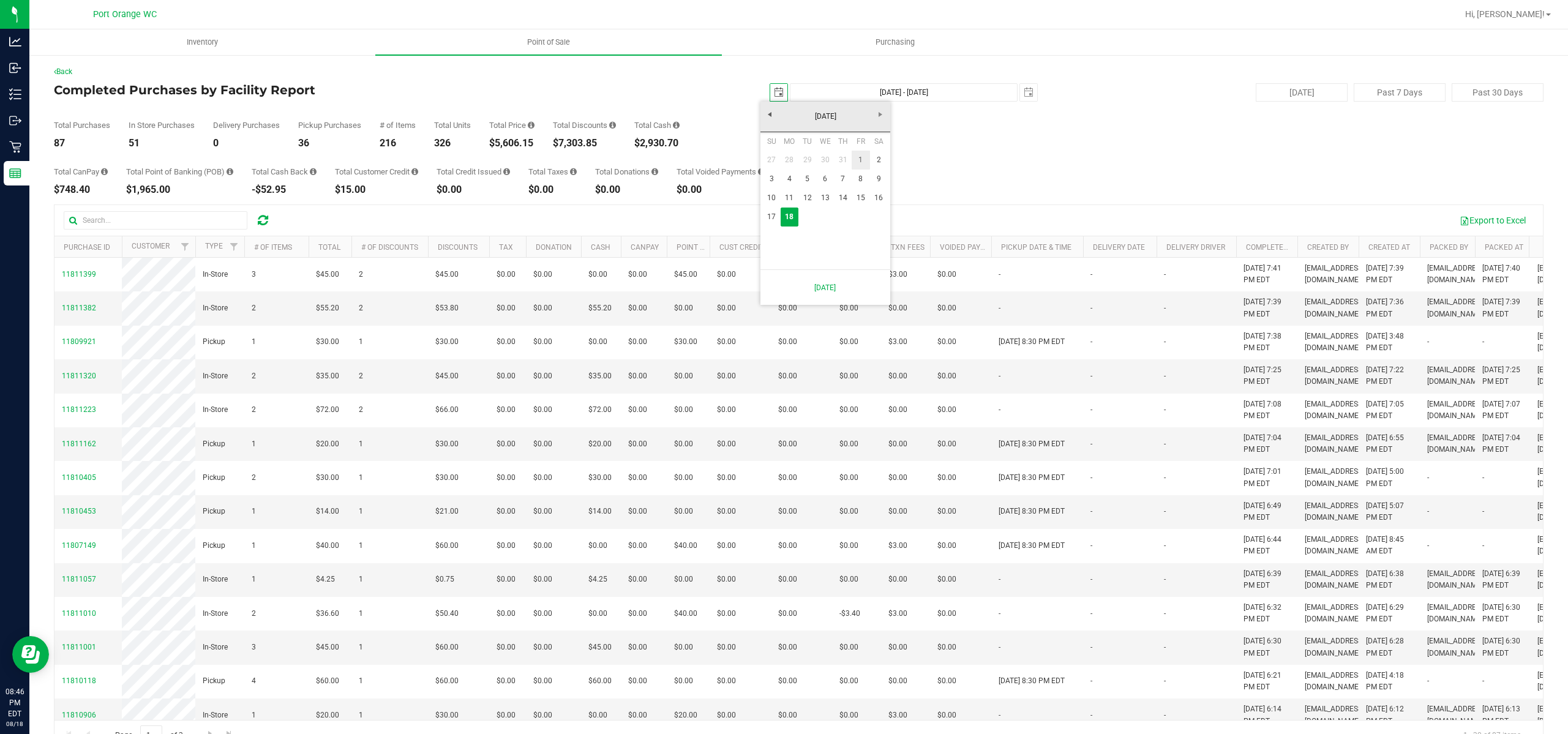
click at [858, 162] on link "1" at bounding box center [861, 160] width 18 height 19
type input "[DATE]"
type input "[DATE] - [DATE]"
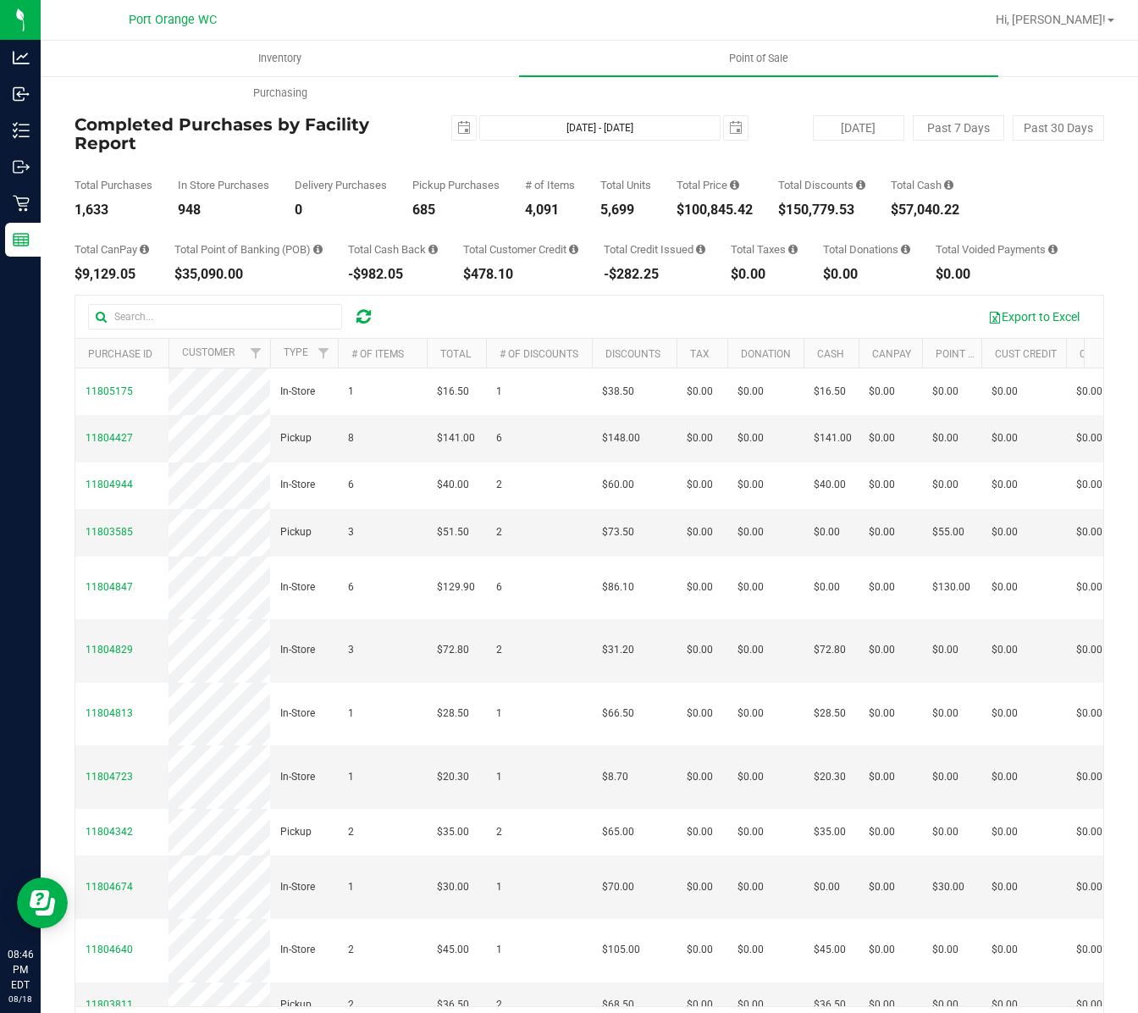
drag, startPoint x: 756, startPoint y: 213, endPoint x: 682, endPoint y: 206, distance: 74.1
click at [682, 206] on div "$100,845.42" at bounding box center [714, 210] width 76 height 14
copy div "$100,845.42"
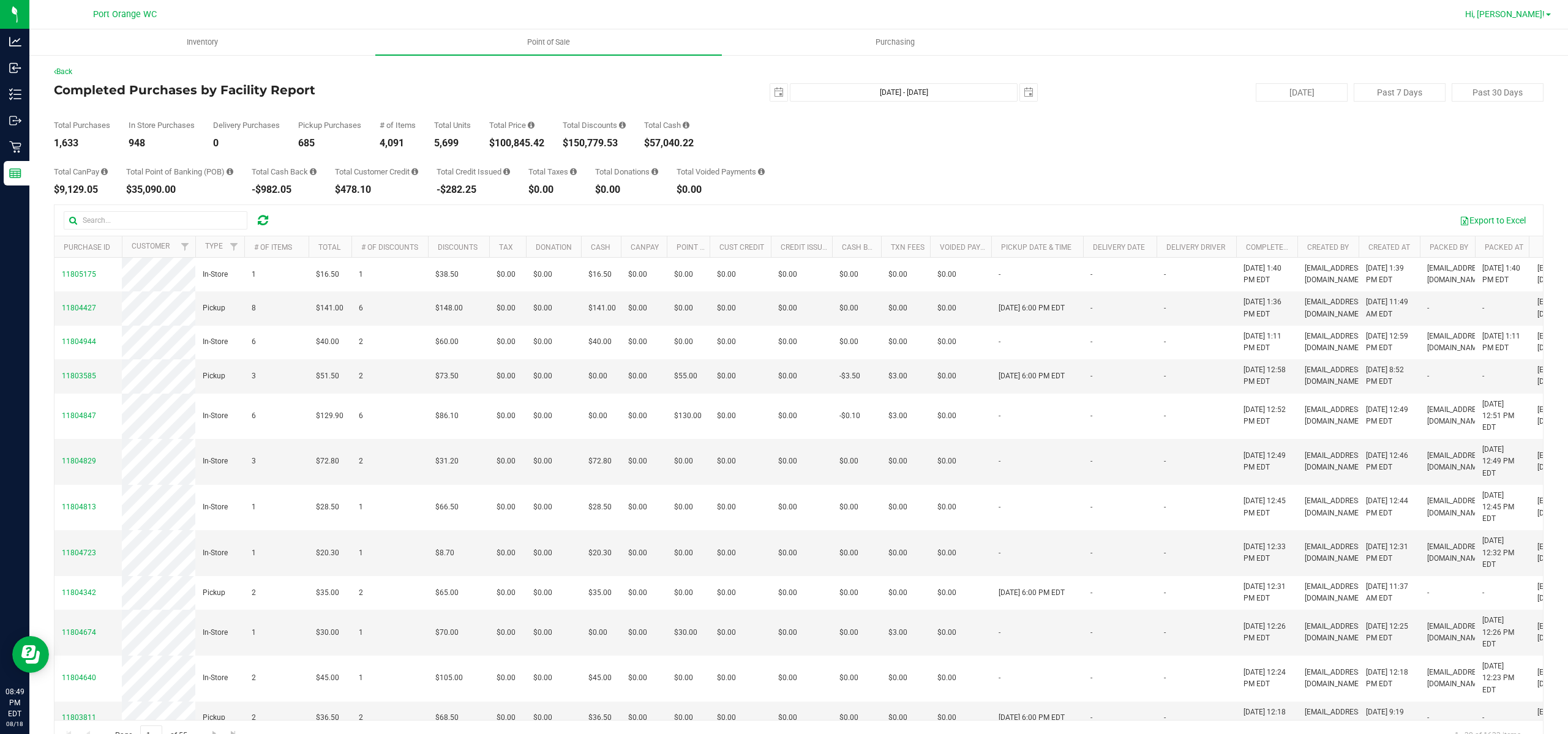
click at [1527, 18] on span "Hi, [PERSON_NAME]!" at bounding box center [1505, 14] width 80 height 10
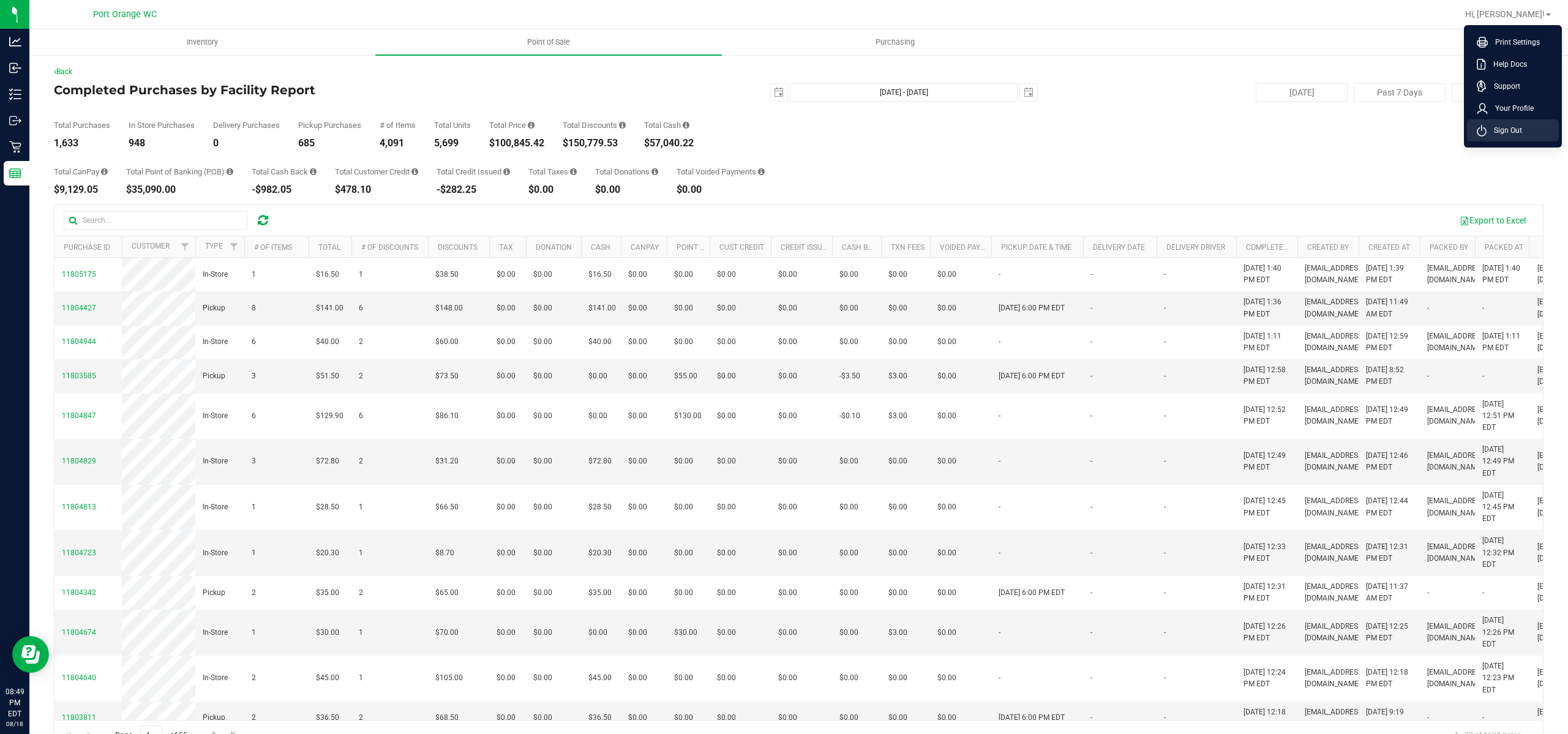
click at [1541, 127] on li "Sign Out" at bounding box center [1513, 130] width 92 height 22
